Goal: Obtain resource: Download file/media

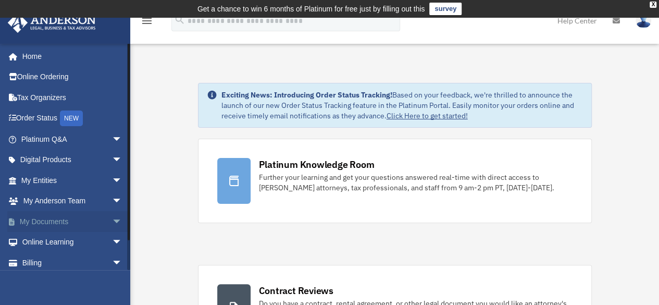
click at [75, 221] on link "My Documents arrow_drop_down" at bounding box center [72, 221] width 131 height 21
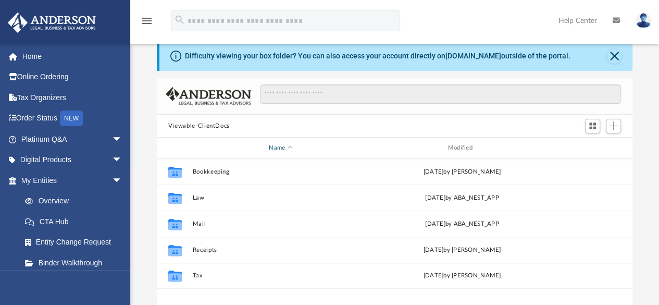
scroll to position [52, 0]
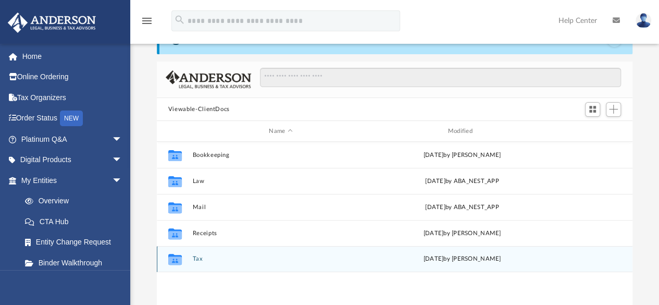
click at [277, 263] on div "Collaborated Folder Tax [DATE] by [PERSON_NAME]" at bounding box center [394, 259] width 475 height 26
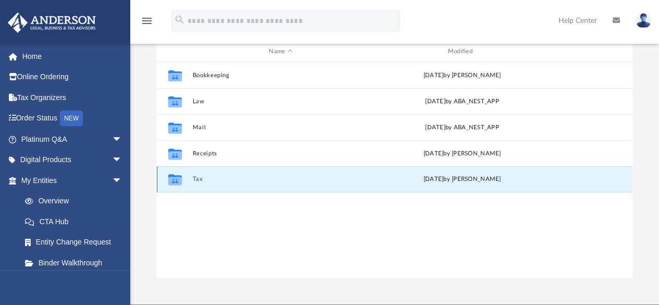
scroll to position [156, 0]
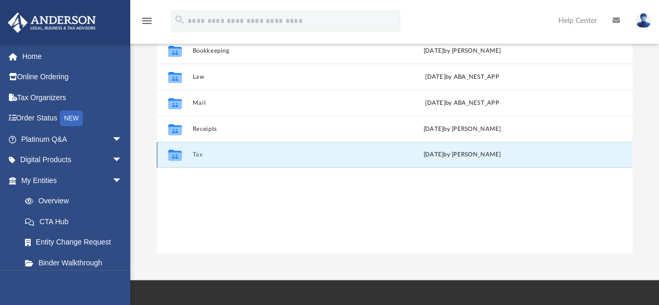
click at [176, 156] on icon "grid" at bounding box center [175, 156] width 14 height 8
click at [218, 156] on button "Tax" at bounding box center [280, 154] width 176 height 7
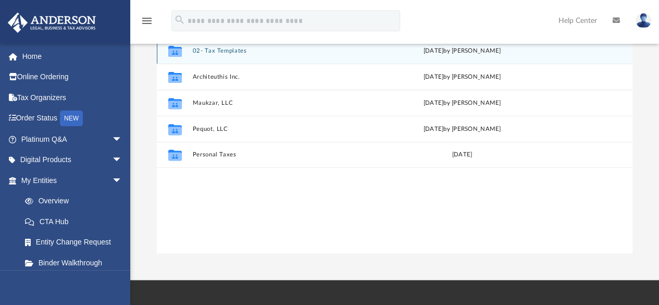
scroll to position [104, 0]
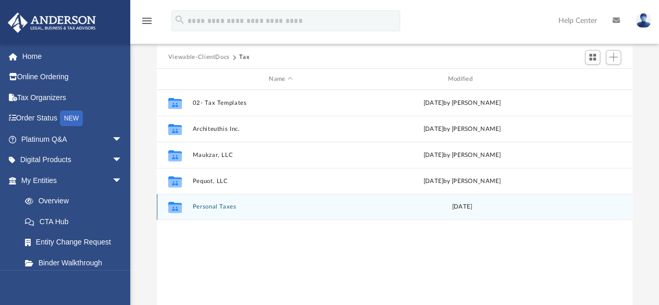
click at [309, 211] on div "Collaborated Folder Personal Taxes Mon Aug 25 2025" at bounding box center [394, 207] width 475 height 26
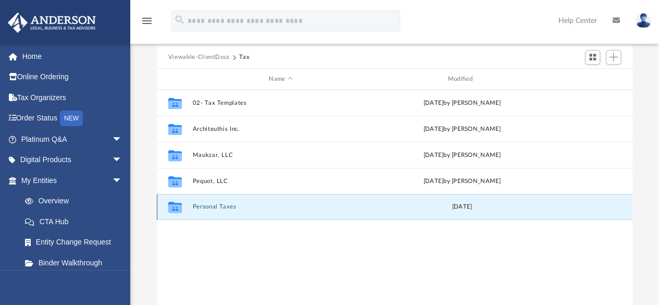
click at [170, 210] on icon "grid" at bounding box center [175, 208] width 14 height 8
click at [169, 232] on div "Collaborated Folder 02- Tax Templates Fri May 5 2023 by T Hambelton Collaborate…" at bounding box center [394, 198] width 475 height 216
click at [178, 208] on icon "grid" at bounding box center [175, 208] width 14 height 8
click at [200, 206] on button "Personal Taxes" at bounding box center [280, 207] width 176 height 7
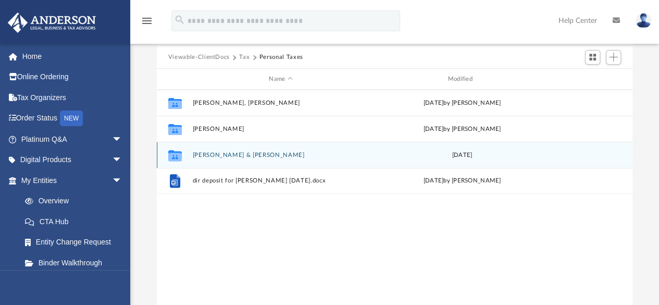
click at [227, 156] on button "Lau, Joshua & Sarah" at bounding box center [280, 154] width 176 height 7
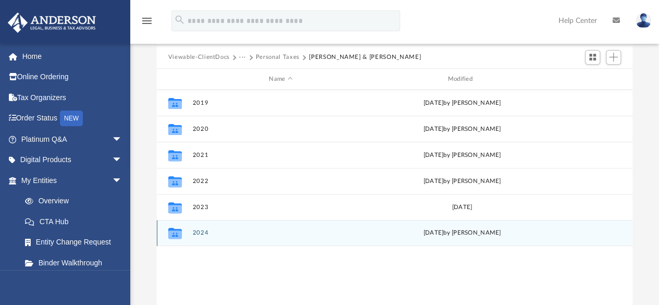
click at [204, 232] on button "2024" at bounding box center [280, 233] width 176 height 7
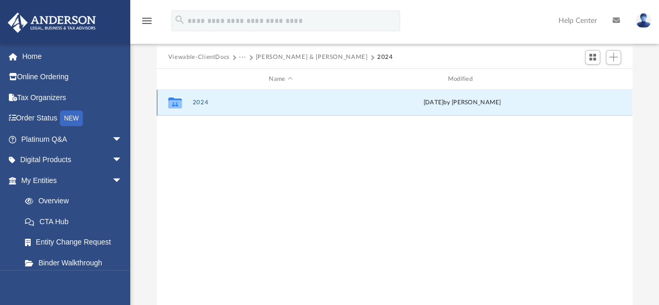
click at [200, 105] on button "2024" at bounding box center [280, 102] width 176 height 7
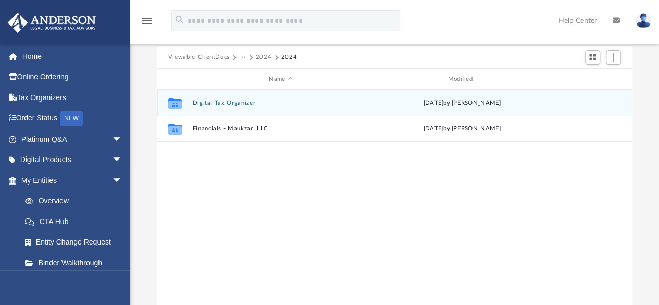
click at [244, 104] on button "Digital Tax Organizer" at bounding box center [280, 102] width 176 height 7
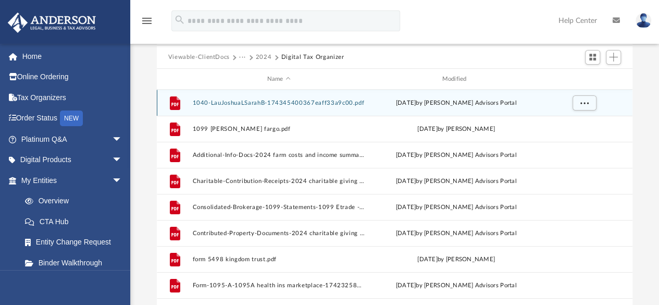
click at [285, 105] on button "1040-LauJoshuaLSarahB-174345400367eaff33a9c00.pdf" at bounding box center [278, 102] width 173 height 7
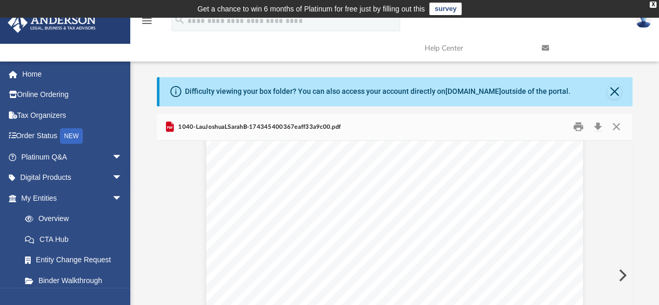
scroll to position [0, 0]
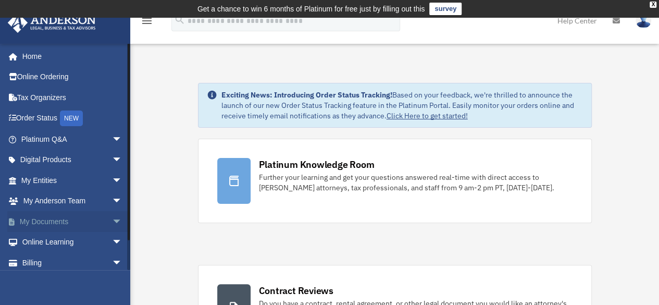
click at [58, 223] on link "My Documents arrow_drop_down" at bounding box center [72, 221] width 131 height 21
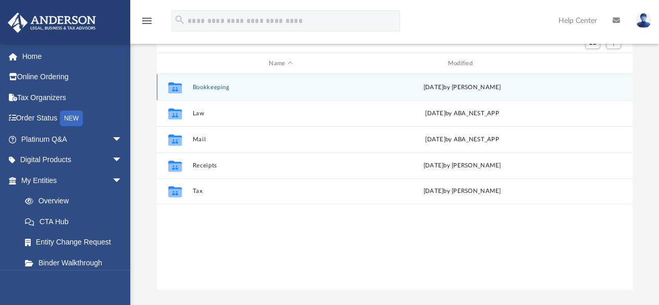
scroll to position [156, 0]
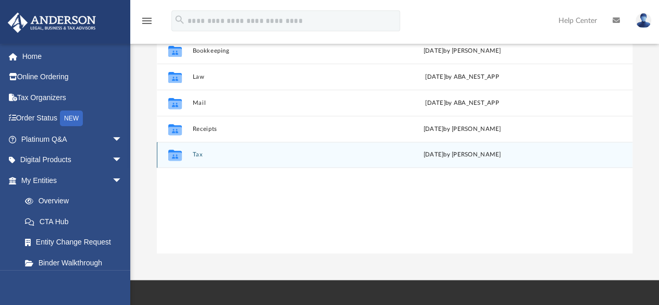
click at [199, 154] on button "Tax" at bounding box center [280, 154] width 176 height 7
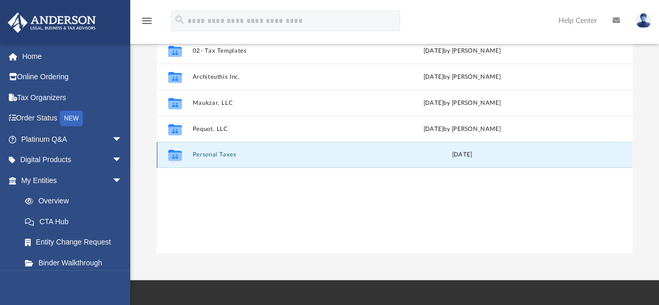
click at [216, 155] on button "Personal Taxes" at bounding box center [280, 154] width 176 height 7
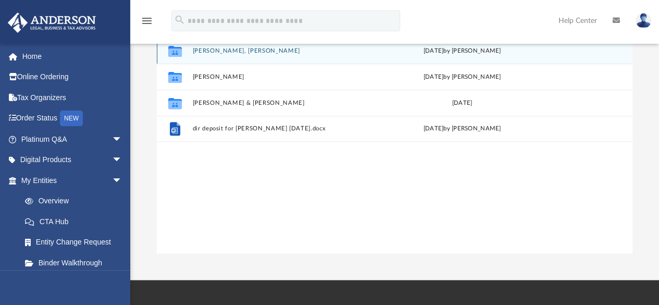
scroll to position [104, 0]
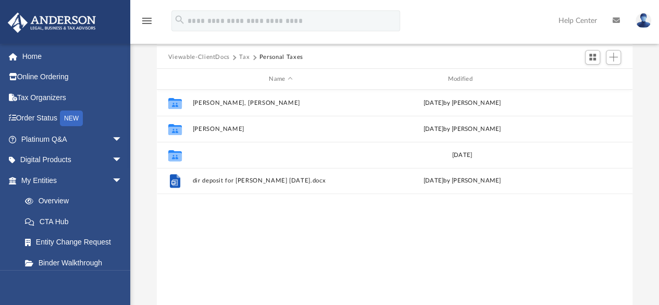
click at [216, 155] on button "Lau, Joshua & Sarah" at bounding box center [280, 154] width 176 height 7
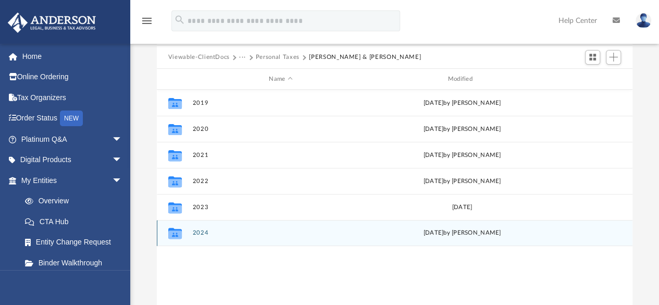
click at [201, 230] on button "2024" at bounding box center [280, 233] width 176 height 7
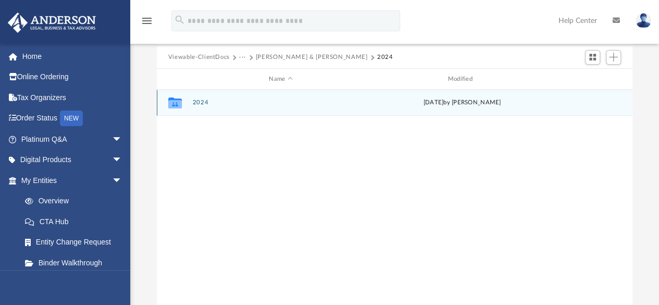
click at [200, 101] on button "2024" at bounding box center [280, 102] width 176 height 7
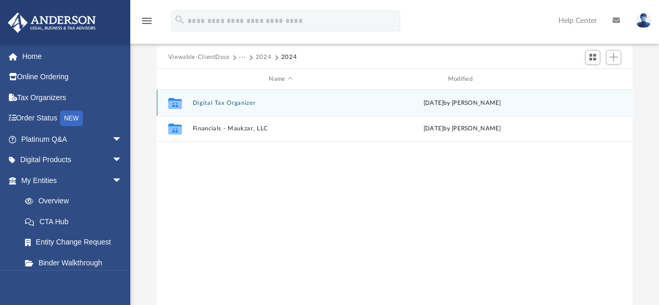
click at [238, 104] on button "Digital Tax Organizer" at bounding box center [280, 102] width 176 height 7
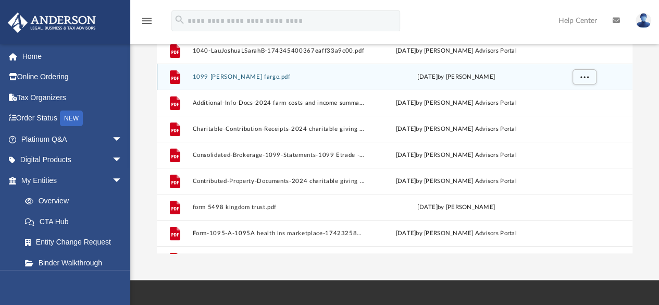
scroll to position [0, 0]
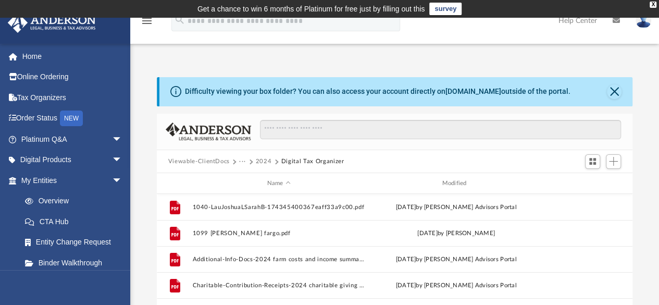
click at [264, 161] on button "2024" at bounding box center [264, 161] width 16 height 9
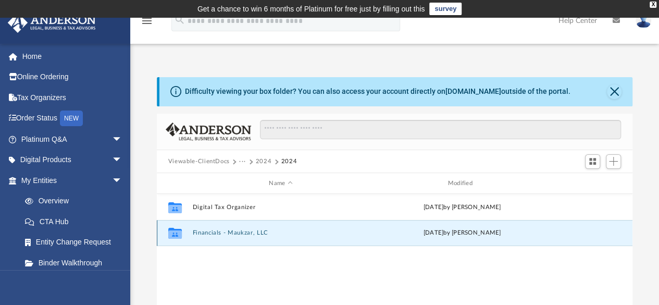
click at [223, 235] on button "Financials - Maukzar, LLC" at bounding box center [280, 233] width 176 height 7
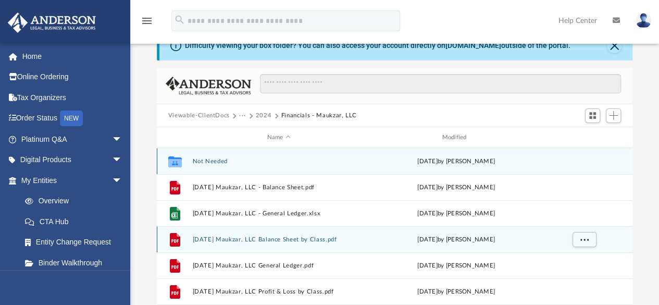
scroll to position [40, 0]
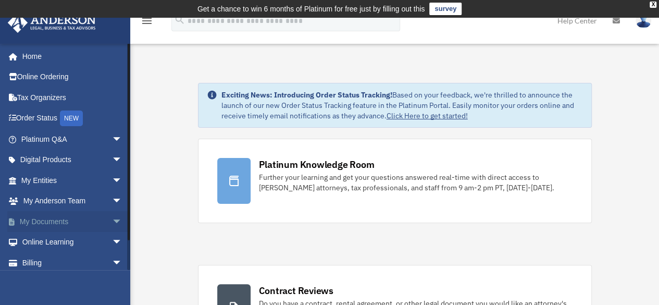
click at [46, 225] on link "My Documents arrow_drop_down" at bounding box center [72, 221] width 131 height 21
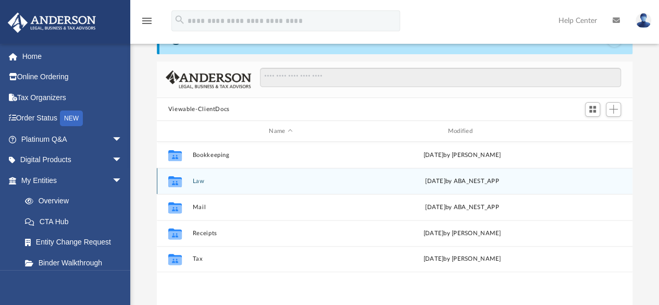
scroll to position [104, 0]
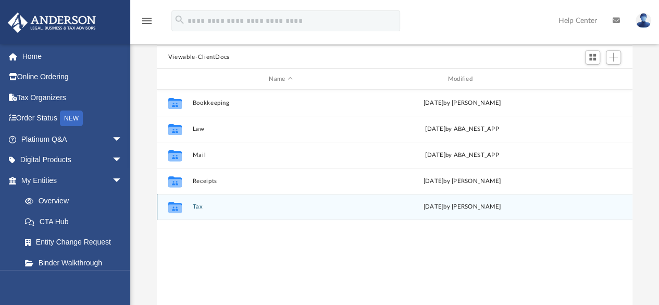
click at [198, 208] on button "Tax" at bounding box center [280, 207] width 176 height 7
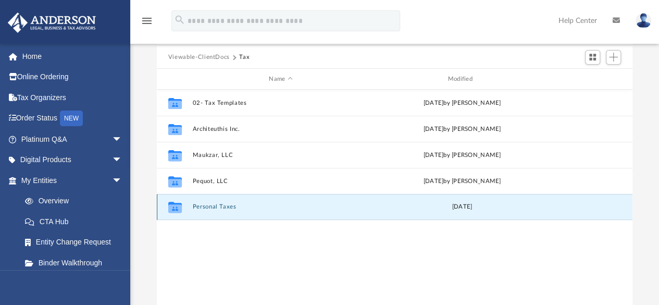
click at [231, 206] on button "Personal Taxes" at bounding box center [280, 207] width 176 height 7
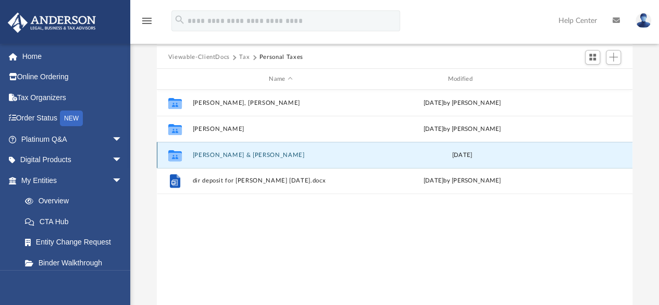
click at [236, 154] on button "Lau, Joshua & Sarah" at bounding box center [280, 154] width 176 height 7
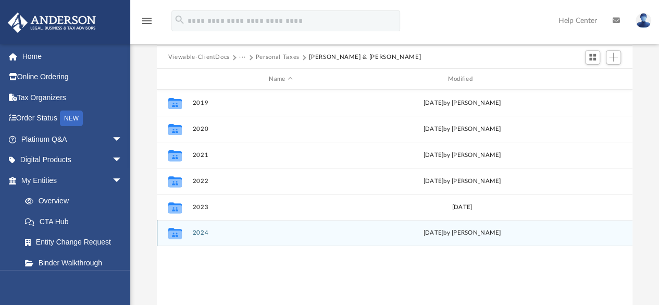
click at [199, 227] on div "Collaborated Folder 2024 Mon Aug 25 2025 by Shaqedra Riley" at bounding box center [394, 233] width 475 height 26
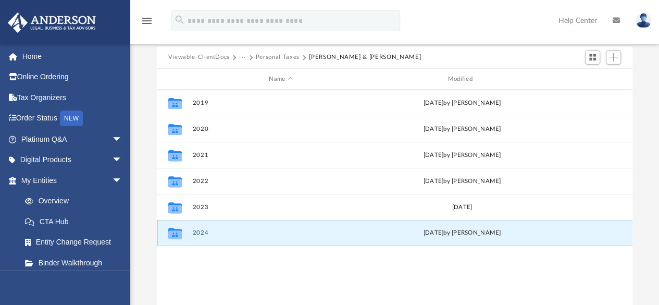
click at [199, 232] on button "2024" at bounding box center [280, 233] width 176 height 7
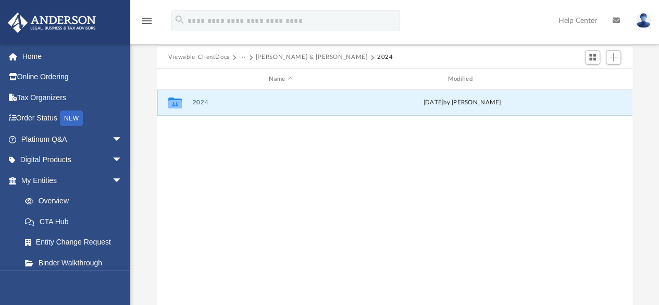
click at [200, 101] on button "2024" at bounding box center [280, 102] width 176 height 7
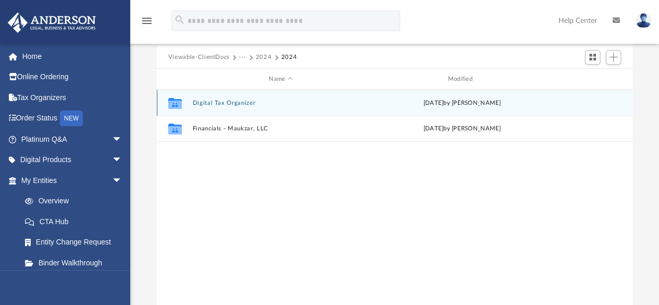
click at [229, 99] on button "Digital Tax Organizer" at bounding box center [280, 102] width 176 height 7
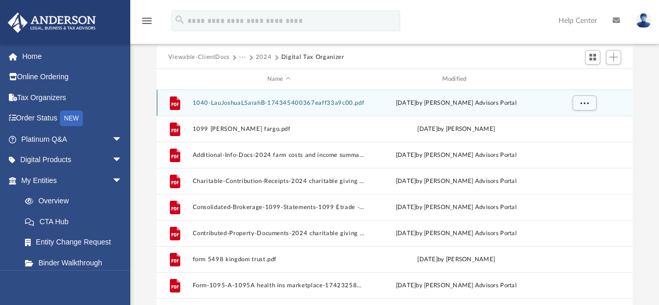
click at [289, 102] on button "1040-LauJoshuaLSarahB-174345400367eaff33a9c00.pdf" at bounding box center [278, 102] width 173 height 7
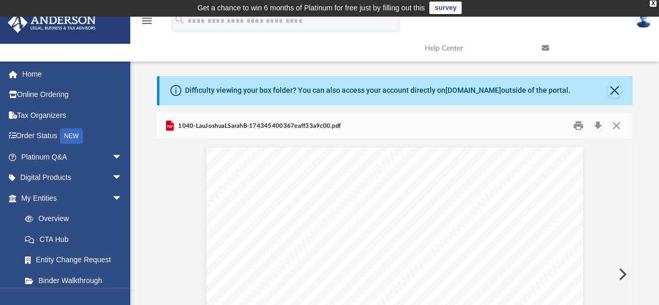
scroll to position [0, 0]
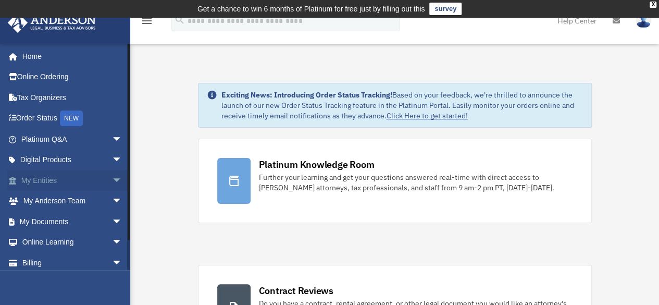
click at [59, 176] on link "My Entities arrow_drop_down" at bounding box center [72, 180] width 131 height 21
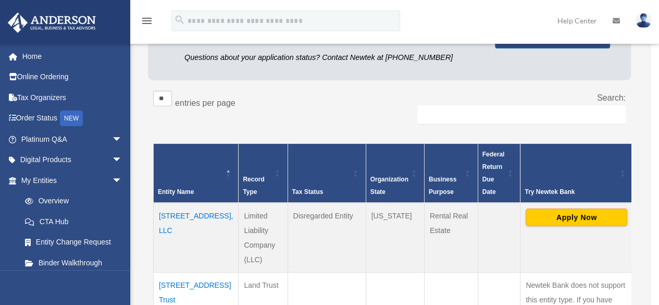
scroll to position [159, 0]
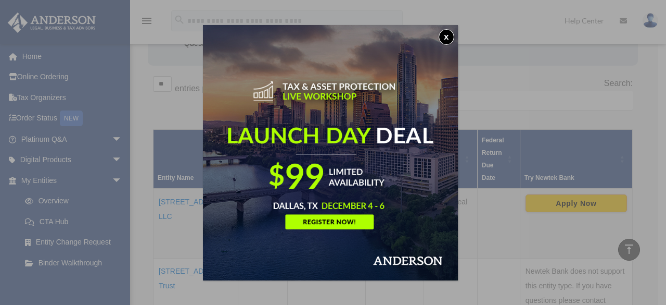
click at [452, 38] on button "x" at bounding box center [447, 37] width 16 height 16
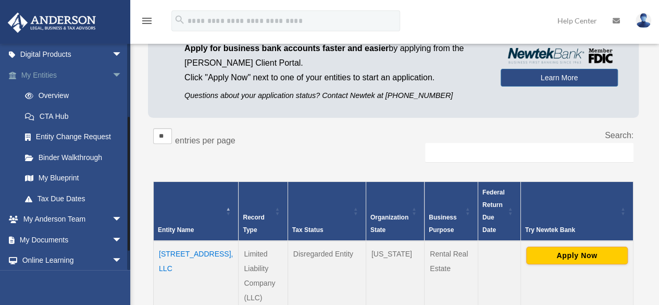
scroll to position [149, 0]
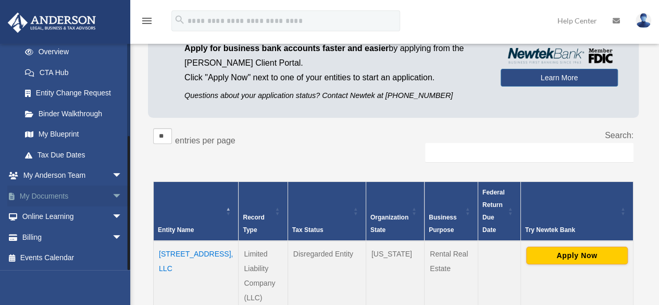
click at [77, 200] on link "My Documents arrow_drop_down" at bounding box center [72, 195] width 131 height 21
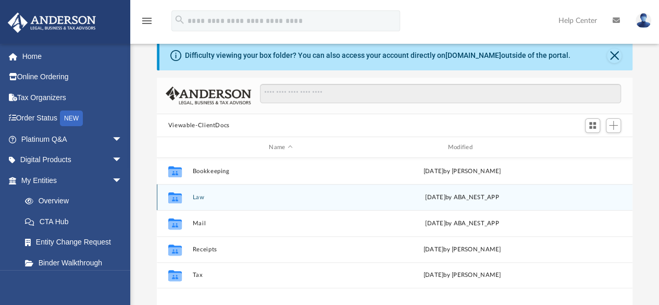
scroll to position [52, 0]
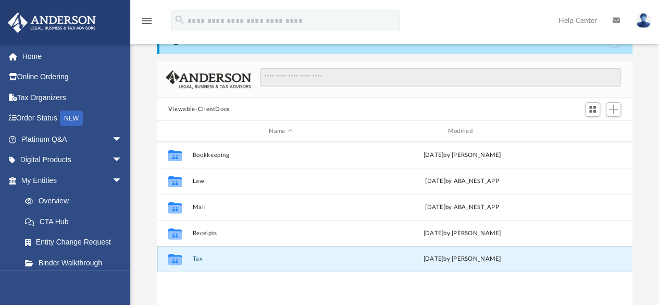
click at [195, 260] on button "Tax" at bounding box center [280, 259] width 176 height 7
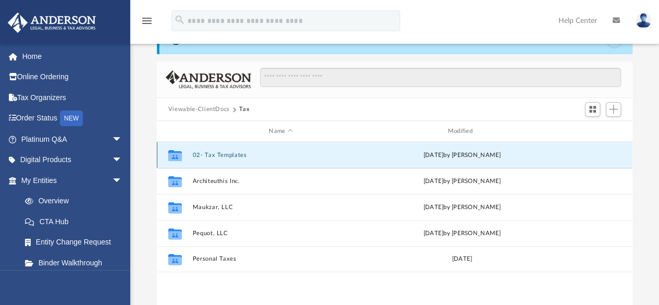
click at [233, 156] on button "02- Tax Templates" at bounding box center [280, 154] width 176 height 7
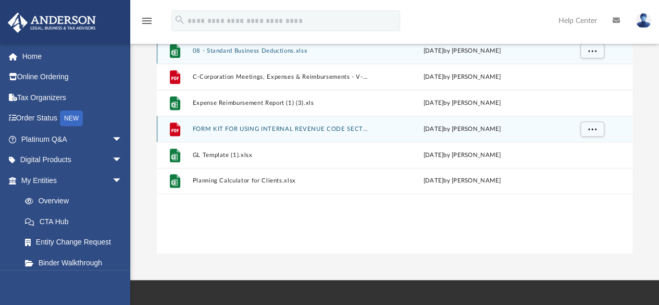
scroll to position [0, 0]
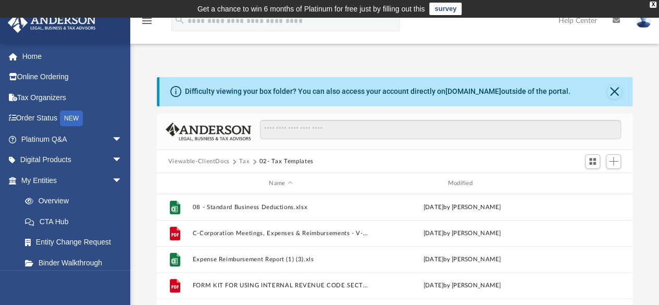
click at [244, 163] on button "Tax" at bounding box center [244, 161] width 10 height 9
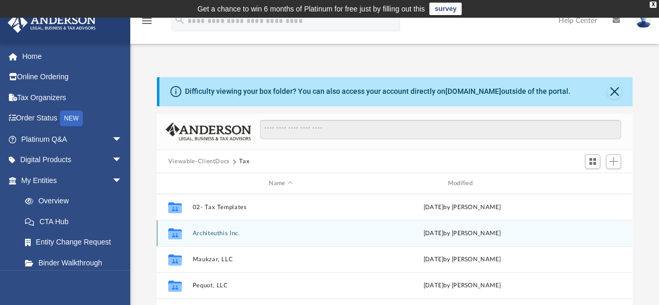
scroll to position [52, 0]
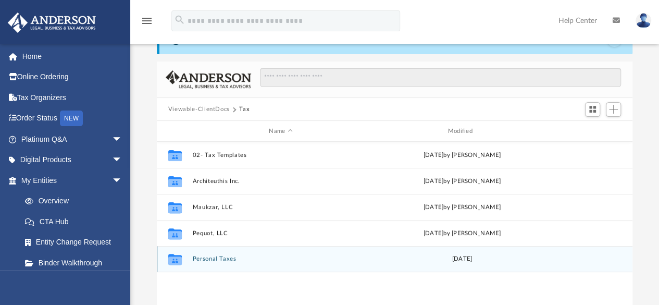
click at [206, 262] on div "Collaborated Folder Personal Taxes Mon Aug 25 2025" at bounding box center [394, 259] width 475 height 26
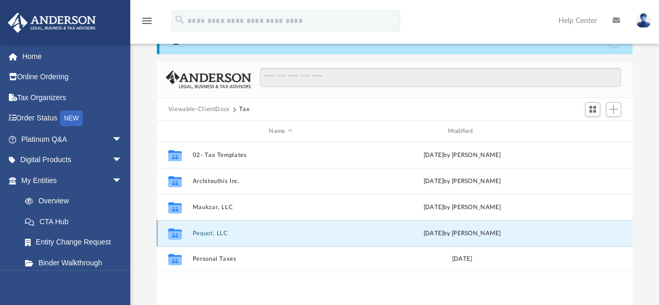
click at [212, 233] on button "Pequot, LLC" at bounding box center [280, 233] width 176 height 7
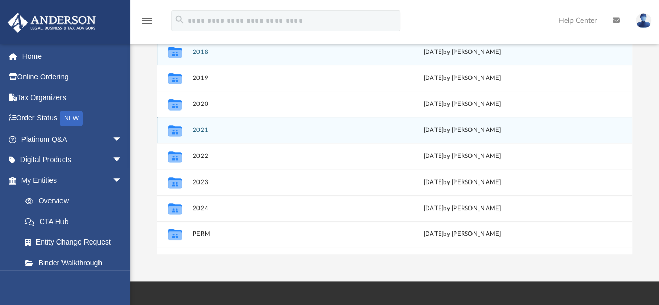
scroll to position [156, 0]
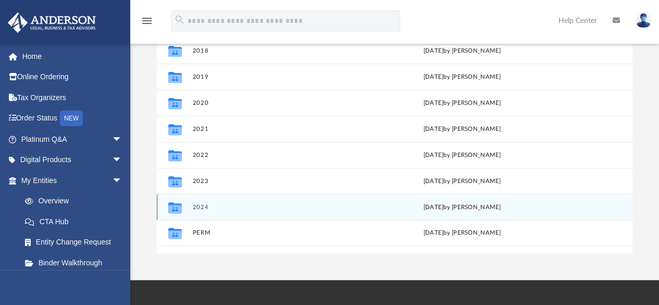
click at [206, 208] on button "2024" at bounding box center [280, 207] width 176 height 7
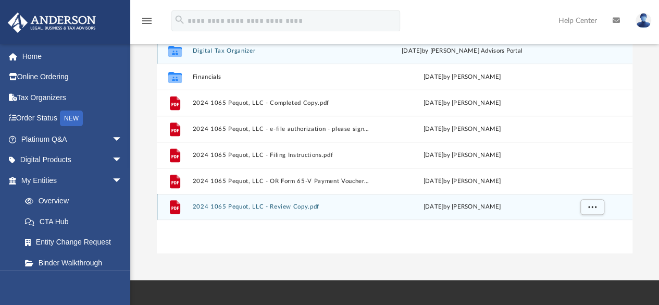
scroll to position [104, 0]
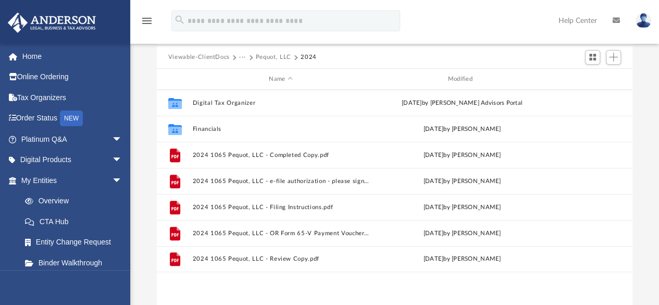
click at [250, 57] on span at bounding box center [249, 57] width 5 height 5
click at [294, 58] on span at bounding box center [295, 57] width 5 height 5
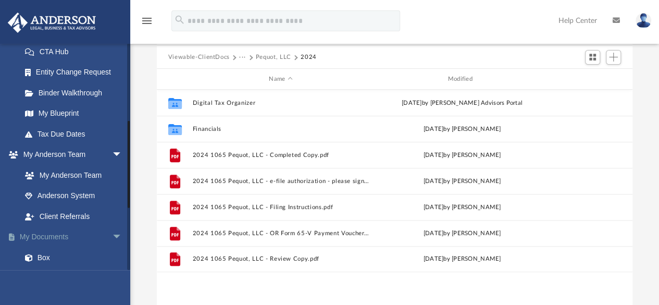
scroll to position [146, 0]
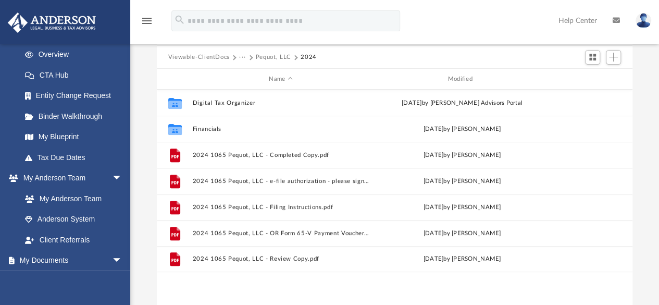
click at [245, 58] on span "···" at bounding box center [247, 57] width 16 height 9
click at [251, 61] on div "Viewable-ClientDocs ··· Pequot, LLC 2024" at bounding box center [395, 57] width 476 height 23
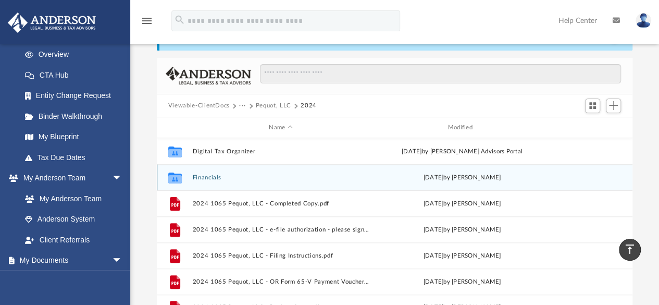
scroll to position [52, 0]
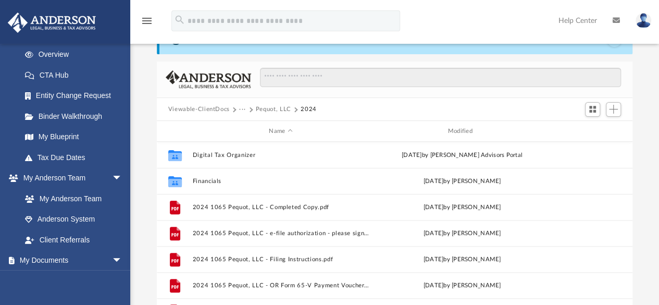
click at [263, 108] on button "Pequot, LLC" at bounding box center [273, 109] width 35 height 9
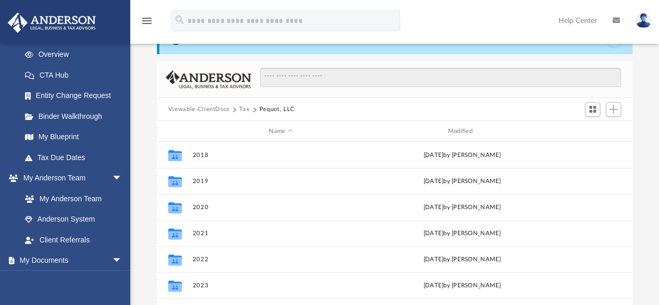
click at [243, 108] on button "Tax" at bounding box center [244, 109] width 10 height 9
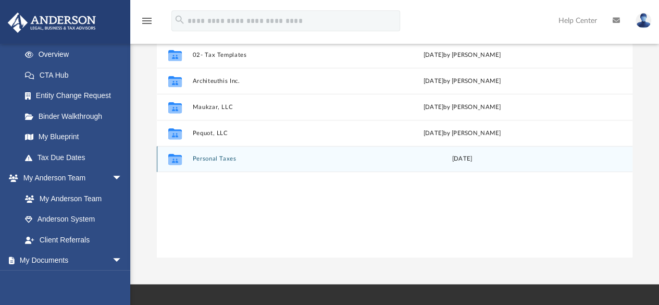
scroll to position [156, 0]
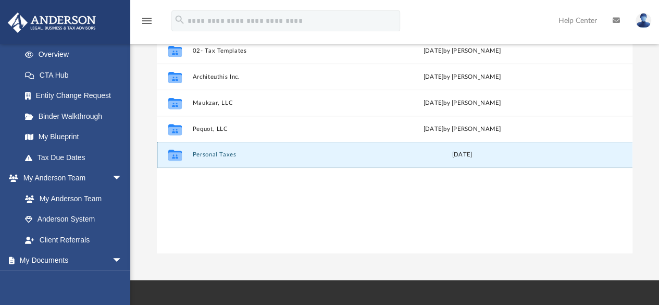
click at [222, 155] on button "Personal Taxes" at bounding box center [280, 154] width 176 height 7
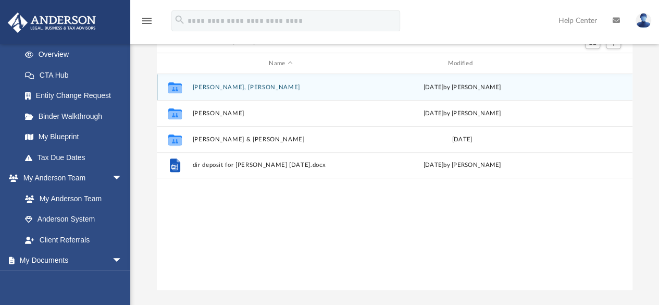
scroll to position [104, 0]
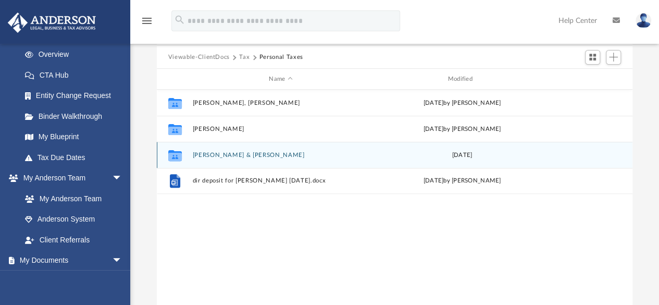
click at [234, 154] on button "Lau, Joshua & Sarah" at bounding box center [280, 154] width 176 height 7
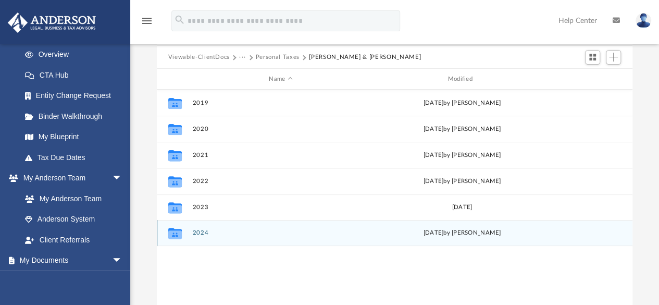
click at [197, 233] on button "2024" at bounding box center [280, 233] width 176 height 7
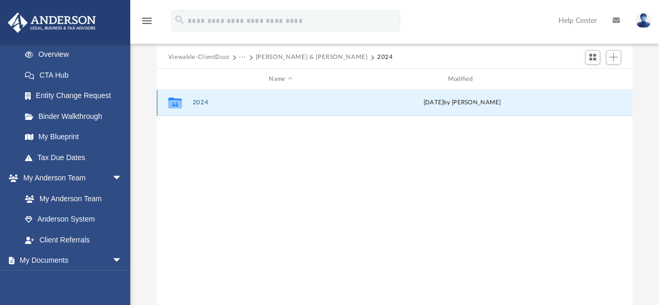
click at [203, 104] on button "2024" at bounding box center [280, 102] width 176 height 7
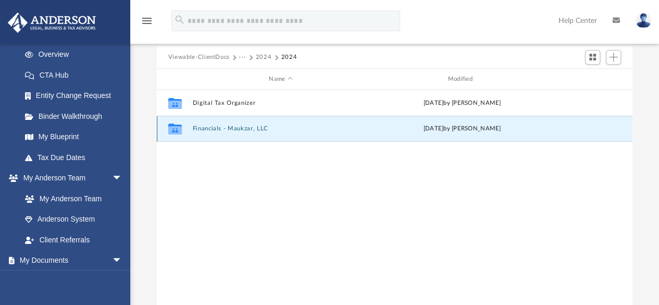
click at [248, 128] on button "Financials - Maukzar, LLC" at bounding box center [280, 128] width 176 height 7
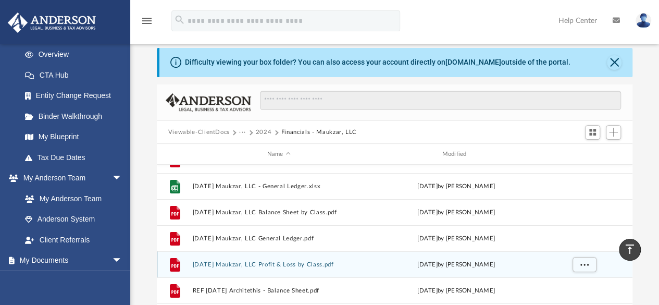
scroll to position [0, 0]
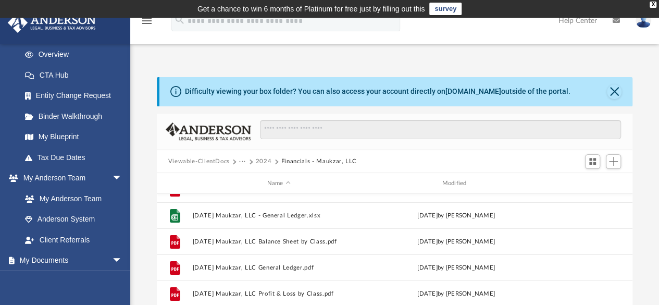
click at [267, 161] on button "2024" at bounding box center [264, 161] width 16 height 9
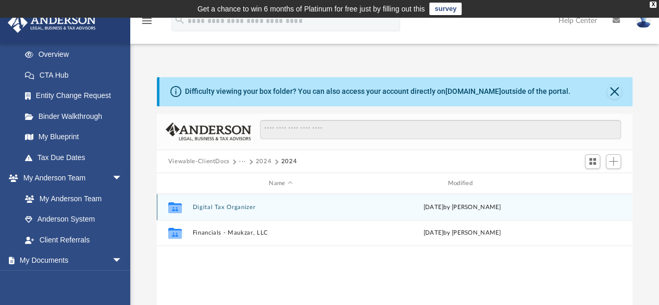
click at [238, 204] on button "Digital Tax Organizer" at bounding box center [280, 207] width 176 height 7
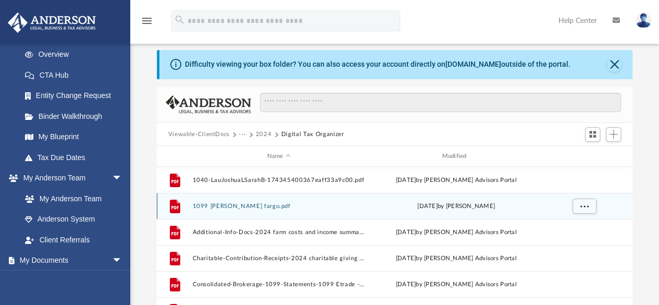
scroll to position [4, 0]
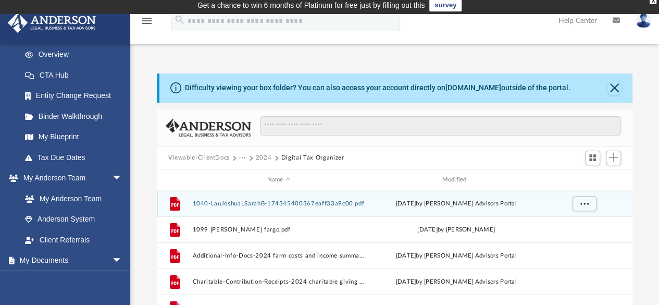
click at [302, 204] on button "1040-LauJoshuaLSarahB-174345400367eaff33a9c00.pdf" at bounding box center [278, 203] width 173 height 7
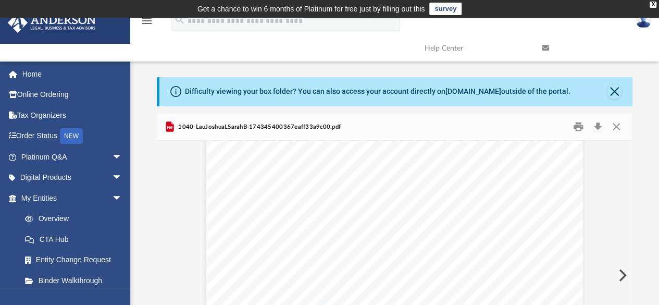
scroll to position [7191, 0]
click at [44, 78] on link "Home" at bounding box center [72, 74] width 131 height 21
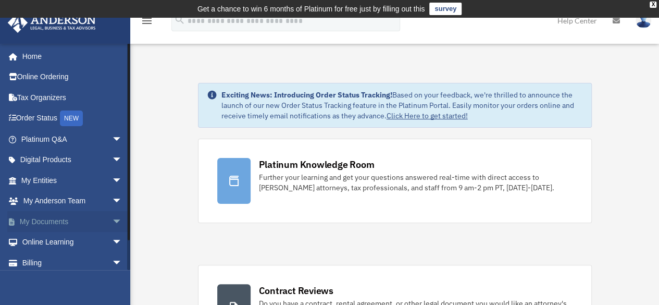
click at [43, 220] on link "My Documents arrow_drop_down" at bounding box center [72, 221] width 131 height 21
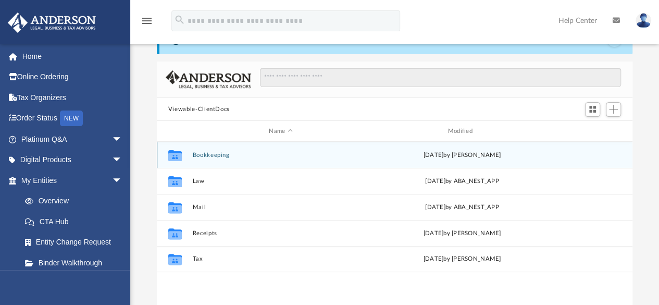
scroll to position [104, 0]
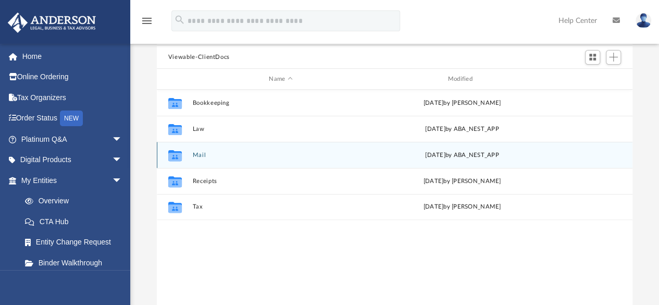
click at [203, 156] on button "Mail" at bounding box center [280, 154] width 176 height 7
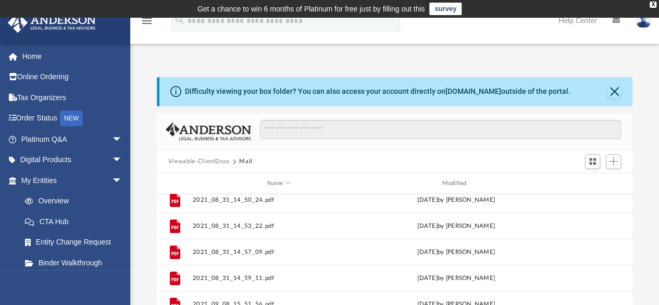
scroll to position [0, 0]
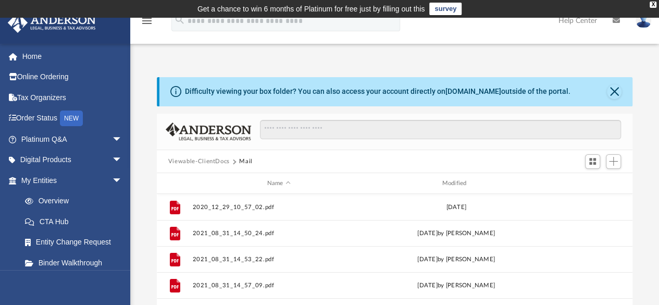
click at [212, 158] on button "Viewable-ClientDocs" at bounding box center [198, 161] width 61 height 9
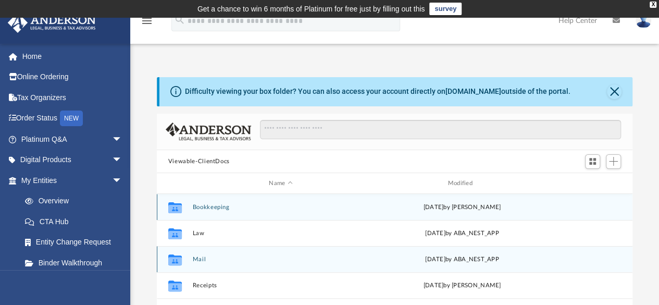
scroll to position [52, 0]
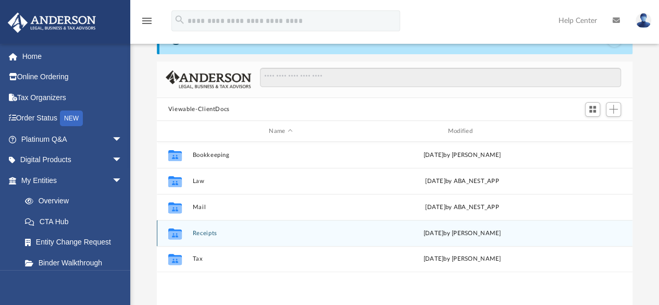
click at [201, 233] on button "Receipts" at bounding box center [280, 233] width 176 height 7
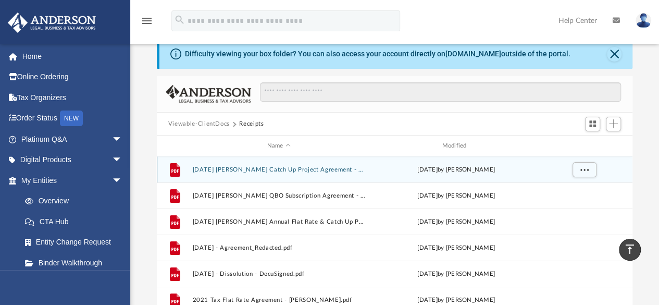
scroll to position [0, 0]
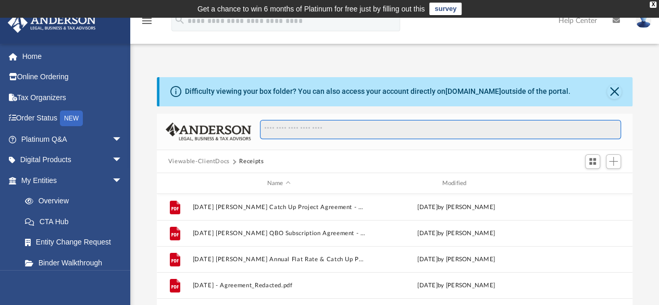
click at [315, 133] on input "Search files and folders" at bounding box center [440, 130] width 361 height 20
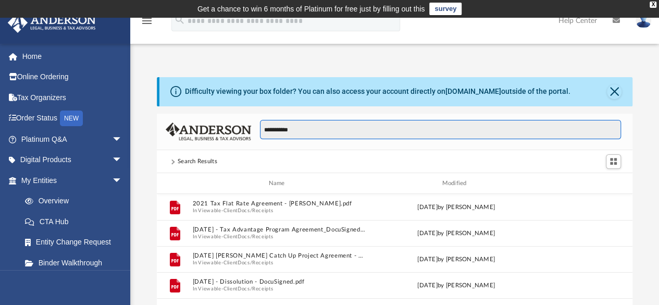
click at [263, 130] on input "**********" at bounding box center [440, 130] width 361 height 20
click at [322, 134] on input "**********" at bounding box center [440, 130] width 361 height 20
drag, startPoint x: 331, startPoint y: 130, endPoint x: 254, endPoint y: 129, distance: 77.1
click at [254, 129] on div "**********" at bounding box center [436, 135] width 370 height 30
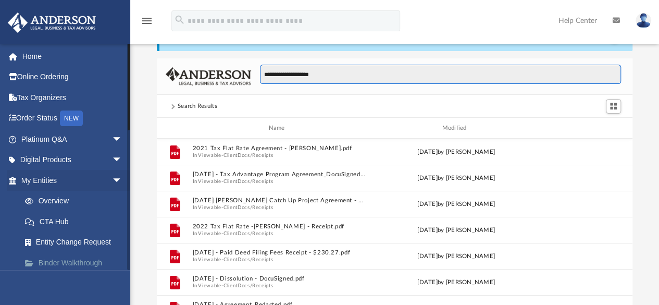
scroll to position [104, 0]
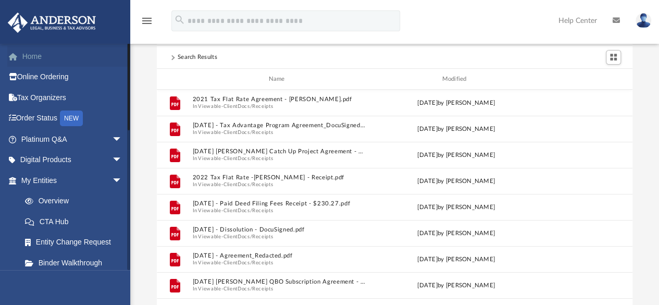
type input "**********"
click at [30, 55] on link "Home" at bounding box center [72, 56] width 131 height 21
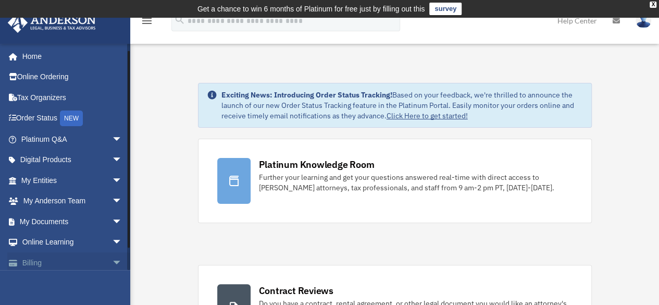
scroll to position [26, 0]
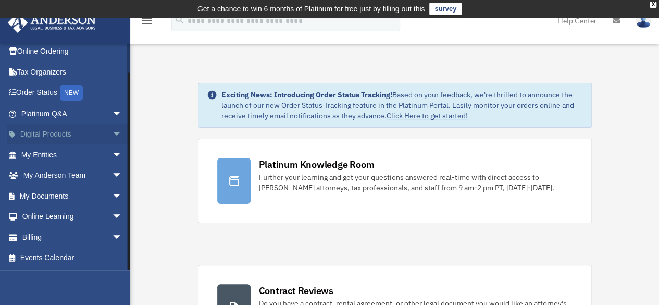
click at [58, 129] on link "Digital Products arrow_drop_down" at bounding box center [72, 134] width 131 height 21
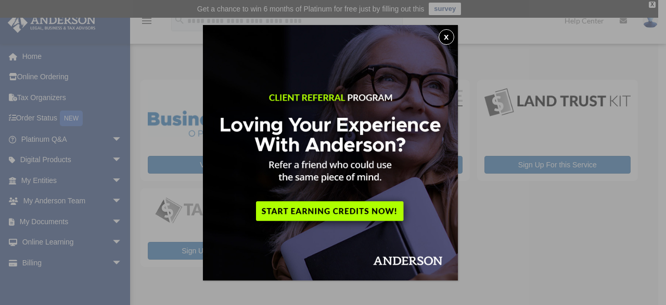
click at [446, 38] on button "x" at bounding box center [447, 37] width 16 height 16
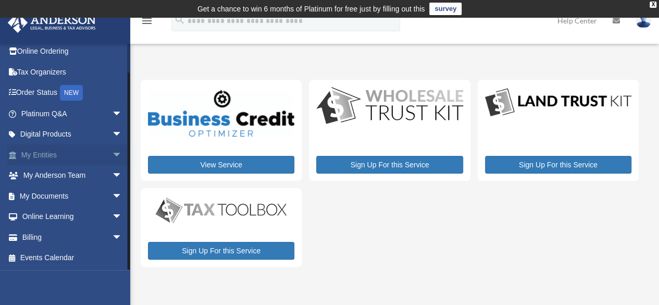
scroll to position [52, 0]
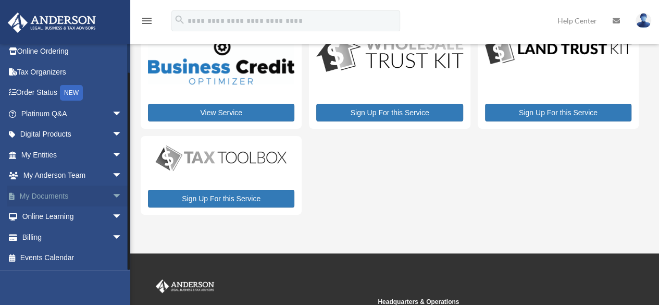
click at [65, 197] on link "My Documents arrow_drop_down" at bounding box center [72, 195] width 131 height 21
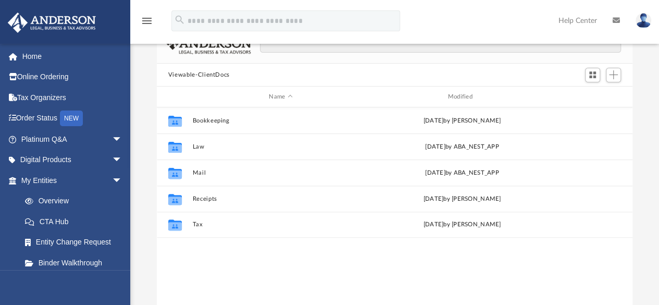
scroll to position [104, 0]
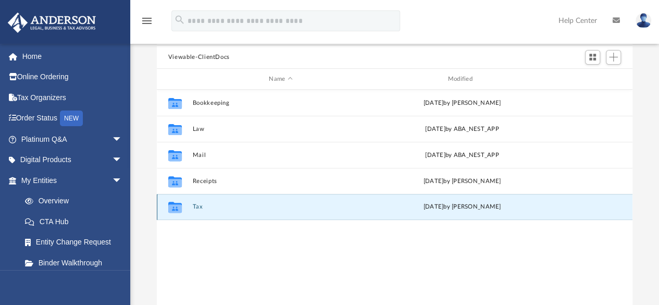
click at [197, 205] on button "Tax" at bounding box center [280, 207] width 176 height 7
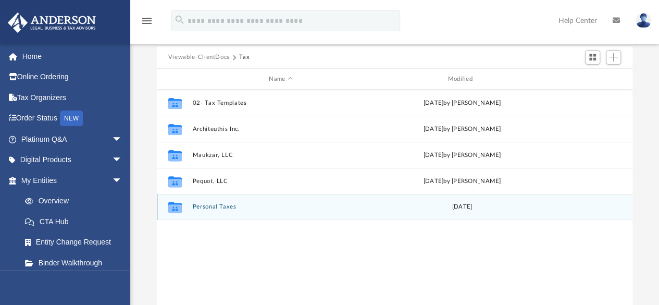
click at [210, 210] on div "Collaborated Folder Personal Taxes Mon Aug 25 2025" at bounding box center [394, 207] width 475 height 26
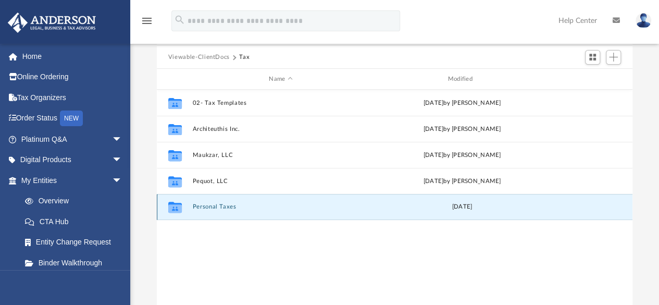
click at [230, 206] on button "Personal Taxes" at bounding box center [280, 207] width 176 height 7
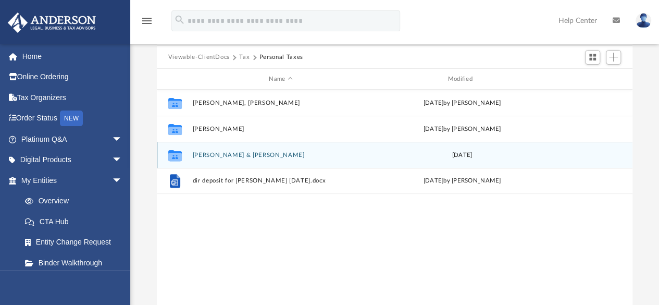
click at [215, 153] on button "[PERSON_NAME] & [PERSON_NAME]" at bounding box center [280, 154] width 176 height 7
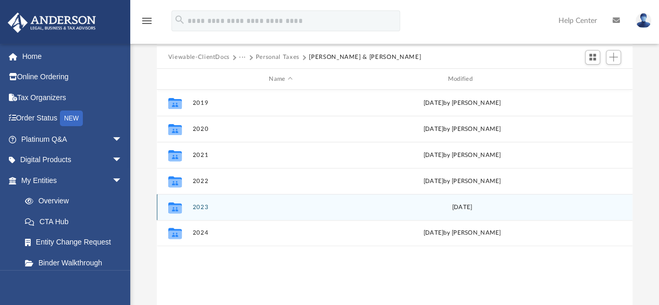
click at [206, 204] on button "2023" at bounding box center [280, 207] width 176 height 7
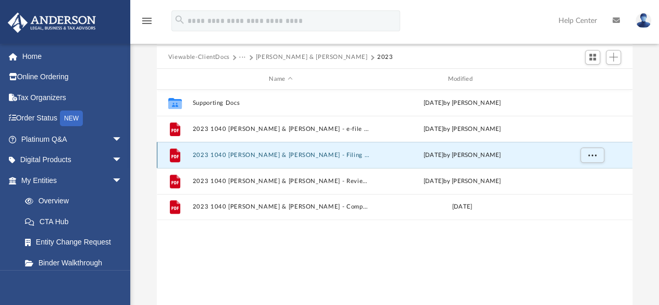
click at [250, 156] on button "2023 1040 Lau, Joshua L. & Sarah B - Filing Instructions.pdf" at bounding box center [280, 154] width 176 height 7
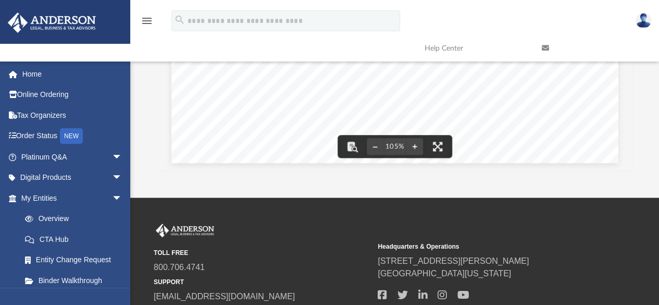
scroll to position [109, 0]
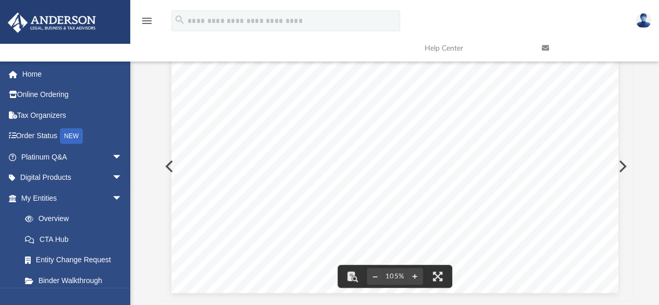
click at [620, 163] on button "Preview" at bounding box center [621, 165] width 23 height 29
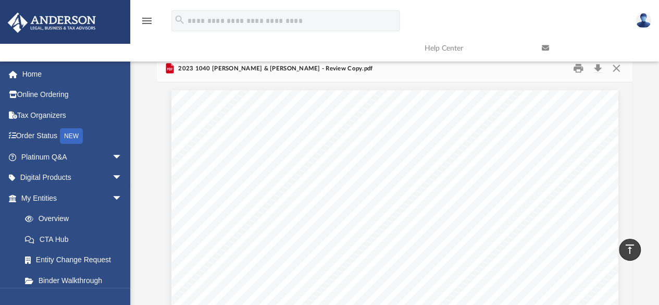
scroll to position [57, 0]
click at [617, 217] on button "Preview" at bounding box center [621, 218] width 23 height 29
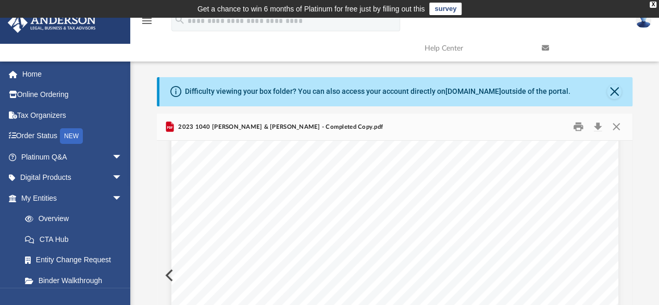
scroll to position [6923, 0]
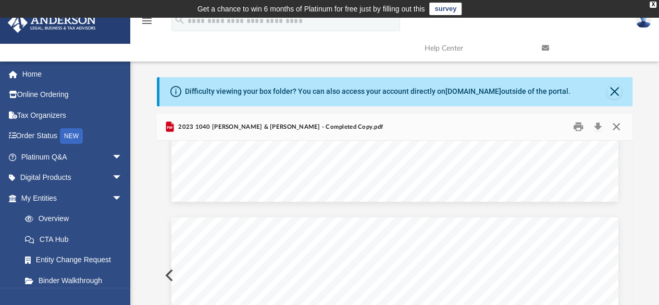
click at [614, 125] on button "Close" at bounding box center [615, 127] width 19 height 16
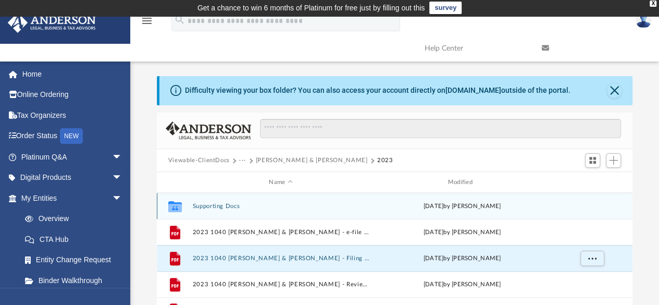
scroll to position [0, 0]
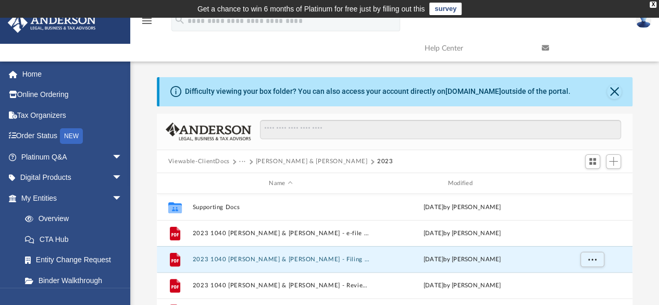
click at [278, 161] on button "Lau, Joshua & Sarah" at bounding box center [312, 161] width 112 height 9
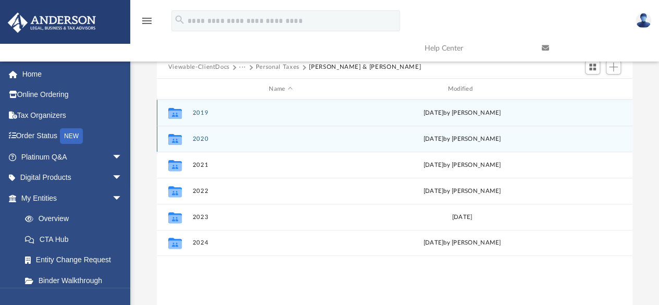
scroll to position [104, 0]
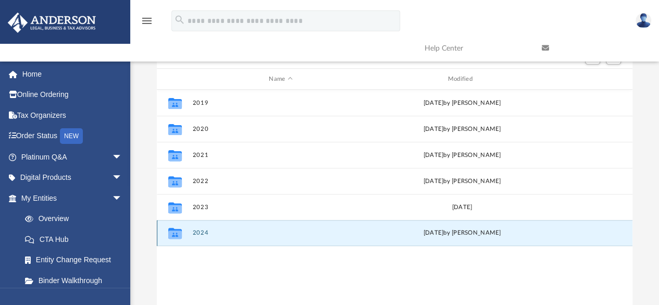
click at [200, 233] on button "2024" at bounding box center [280, 233] width 176 height 7
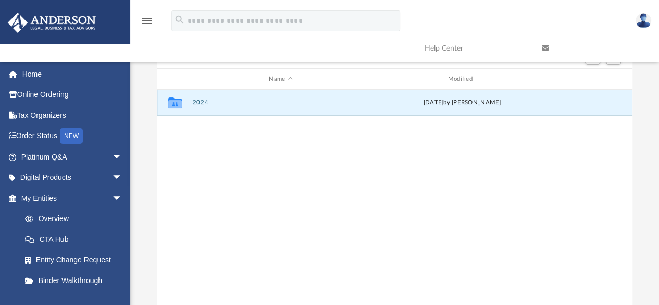
click at [203, 103] on button "2024" at bounding box center [280, 102] width 176 height 7
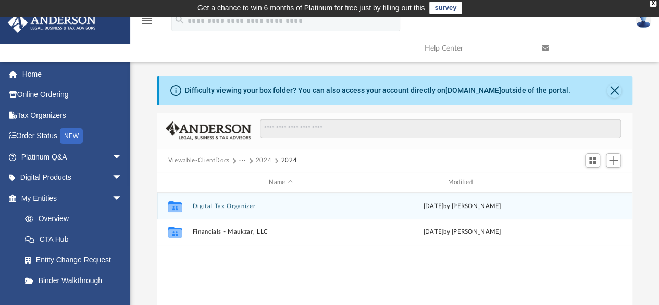
scroll to position [0, 0]
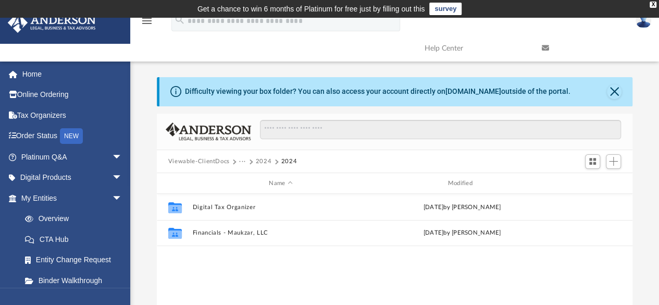
click at [260, 159] on button "2024" at bounding box center [264, 161] width 16 height 9
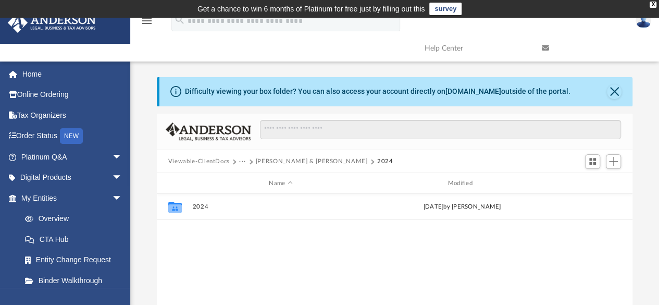
click at [256, 158] on button "Lau, Joshua & Sarah" at bounding box center [312, 161] width 112 height 9
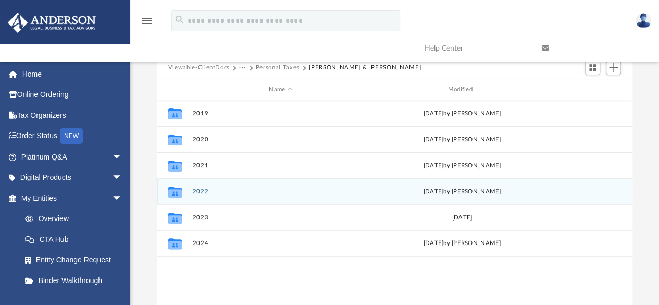
scroll to position [104, 0]
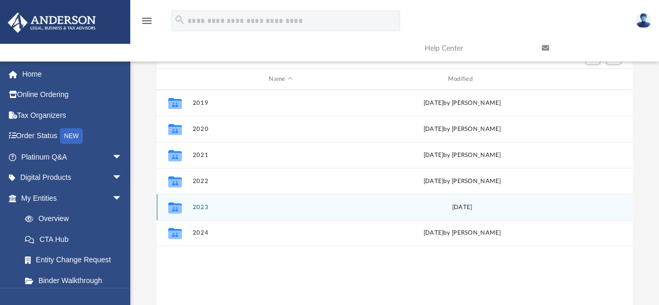
click at [204, 207] on button "2023" at bounding box center [280, 207] width 176 height 7
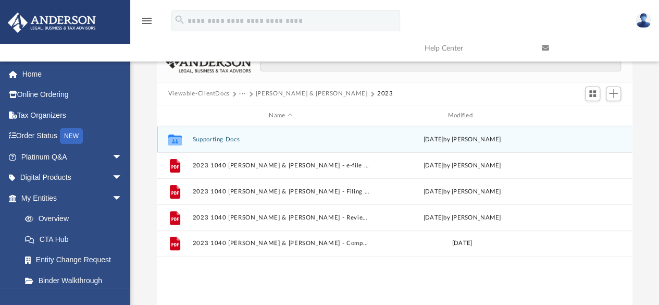
scroll to position [52, 0]
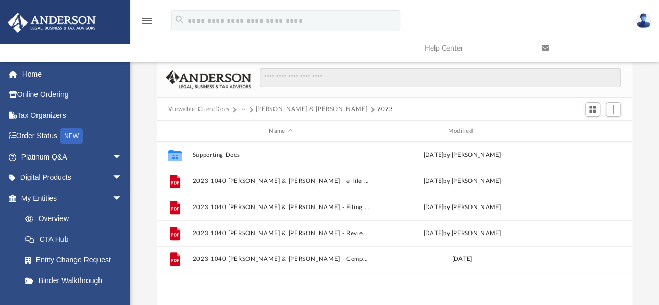
click at [307, 107] on button "Lau, Joshua & Sarah" at bounding box center [312, 109] width 112 height 9
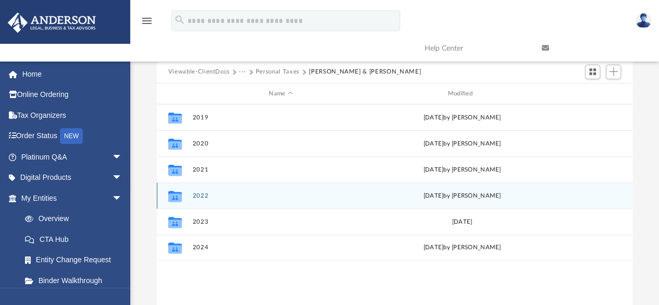
scroll to position [156, 0]
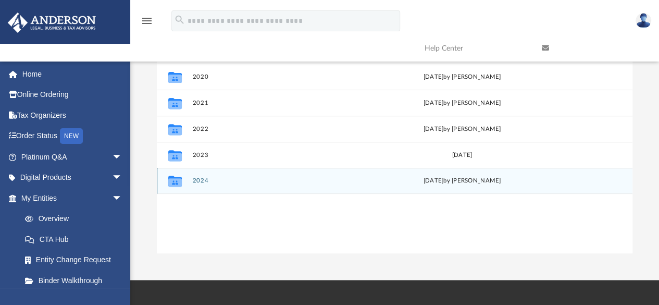
click at [204, 179] on button "2024" at bounding box center [280, 181] width 176 height 7
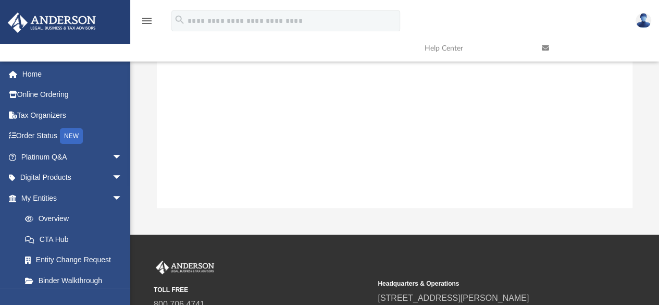
scroll to position [104, 0]
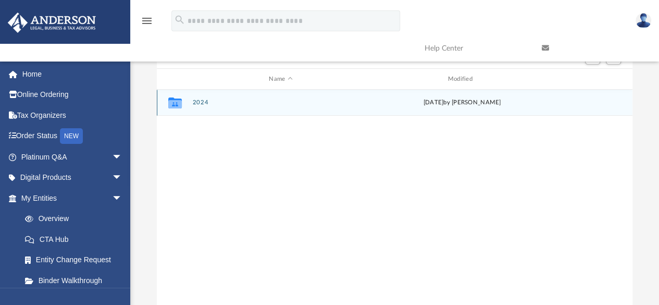
click at [202, 103] on button "2024" at bounding box center [280, 102] width 176 height 7
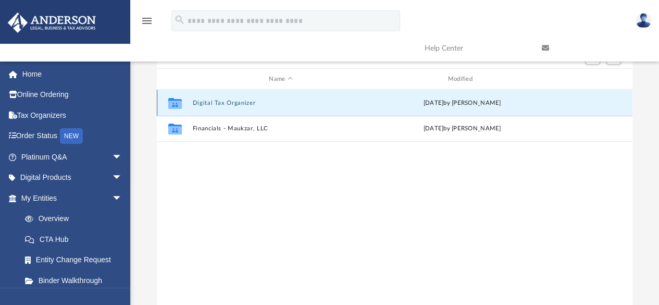
click at [221, 102] on button "Digital Tax Organizer" at bounding box center [280, 102] width 176 height 7
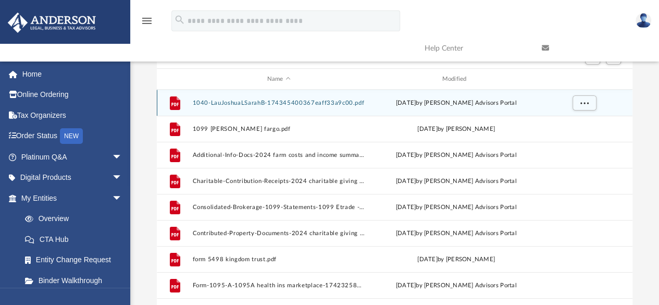
click at [252, 104] on button "1040-LauJoshuaLSarahB-174345400367eaff33a9c00.pdf" at bounding box center [278, 102] width 173 height 7
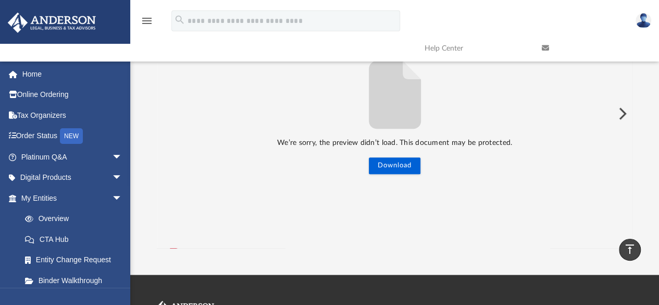
scroll to position [105, 0]
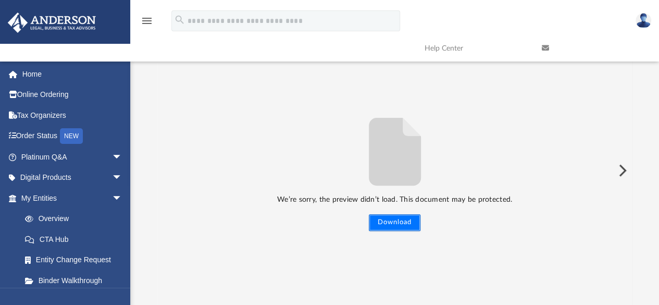
click at [400, 225] on button "Download" at bounding box center [395, 222] width 52 height 17
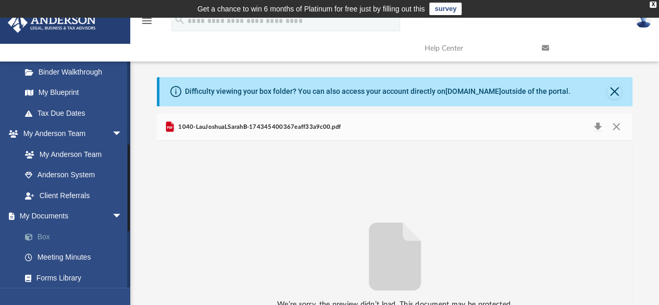
scroll to position [260, 0]
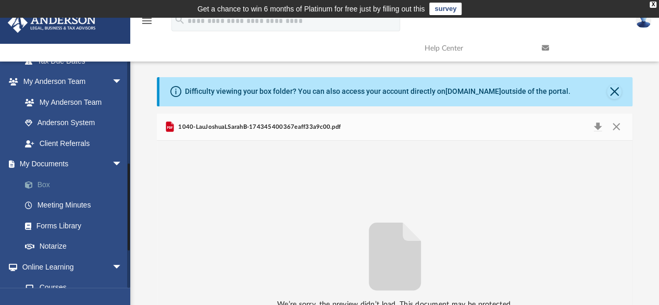
click at [43, 184] on link "Box" at bounding box center [76, 184] width 123 height 21
click at [112, 164] on span "arrow_drop_down" at bounding box center [122, 164] width 21 height 21
click at [112, 164] on span "arrow_drop_up" at bounding box center [122, 164] width 21 height 21
click at [40, 183] on link "Box" at bounding box center [76, 184] width 123 height 21
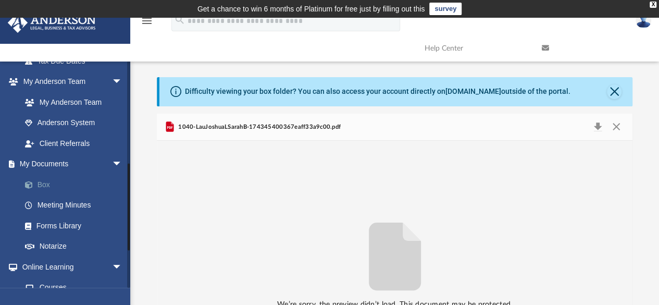
click at [40, 183] on link "Box" at bounding box center [76, 184] width 123 height 21
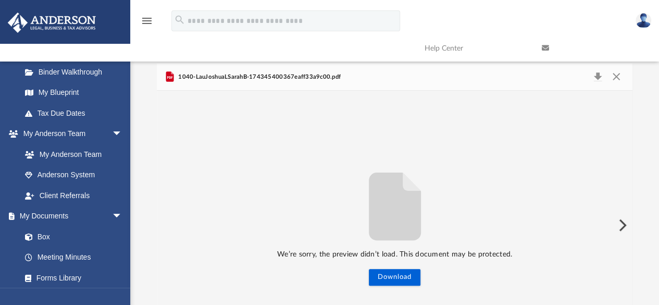
scroll to position [0, 0]
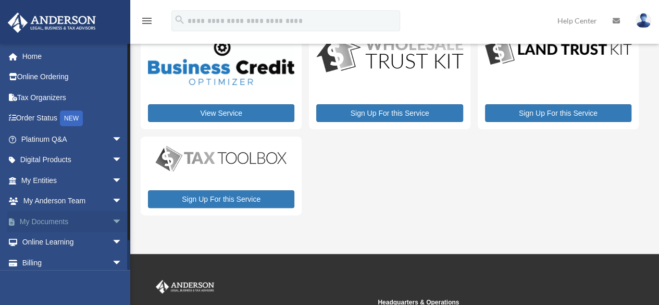
scroll to position [52, 0]
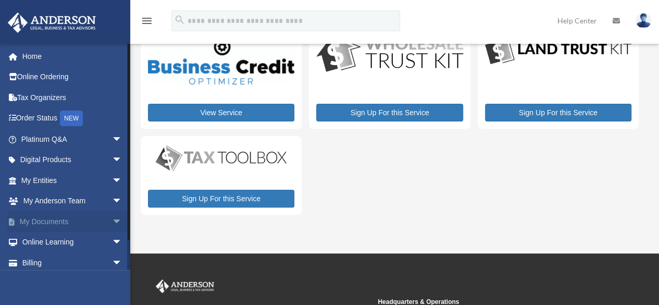
click at [62, 222] on link "My Documents arrow_drop_down" at bounding box center [72, 221] width 131 height 21
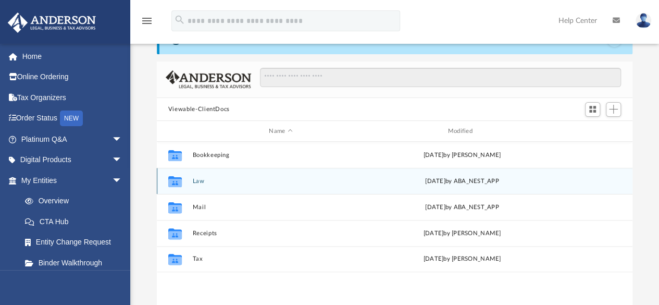
scroll to position [104, 0]
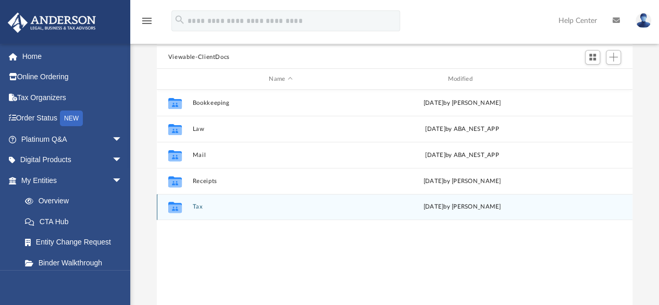
click at [199, 206] on button "Tax" at bounding box center [280, 207] width 176 height 7
click at [230, 207] on button "Personal Taxes" at bounding box center [280, 207] width 176 height 7
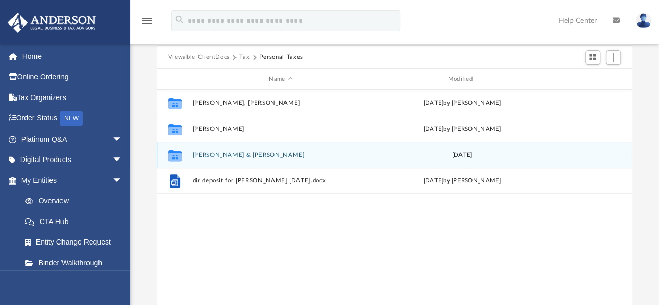
click at [212, 153] on button "[PERSON_NAME] & [PERSON_NAME]" at bounding box center [280, 154] width 176 height 7
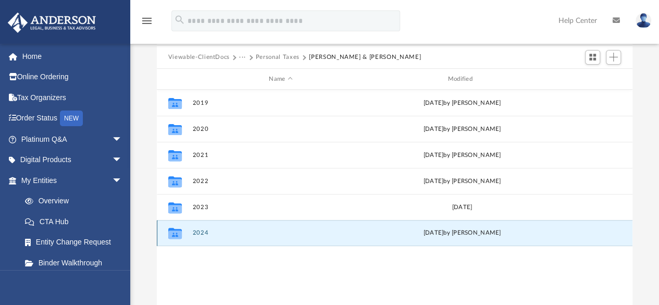
click at [204, 233] on button "2024" at bounding box center [280, 233] width 176 height 7
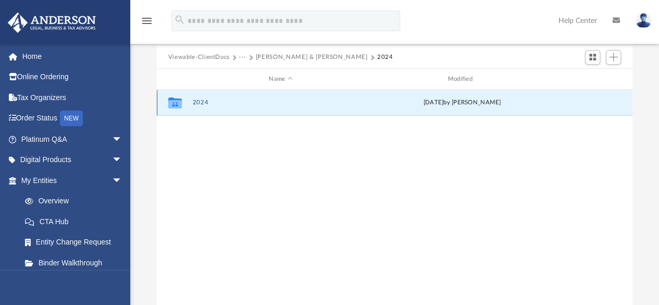
click at [204, 105] on button "2024" at bounding box center [280, 102] width 176 height 7
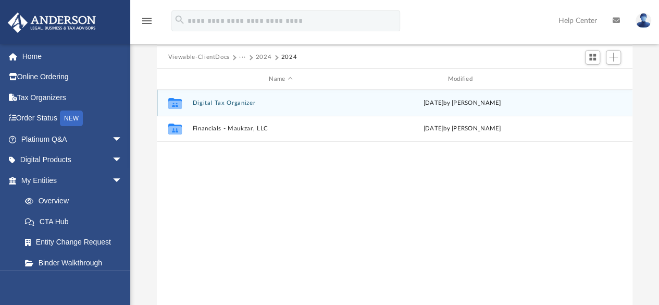
click at [206, 103] on button "Digital Tax Organizer" at bounding box center [280, 102] width 176 height 7
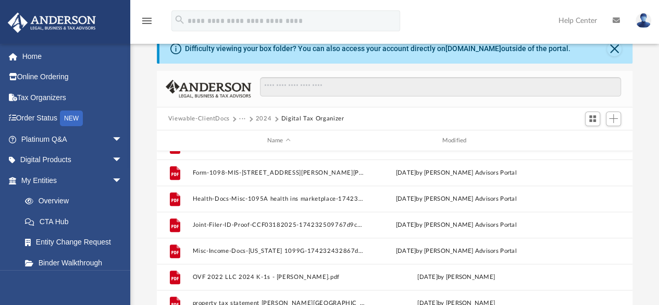
scroll to position [0, 0]
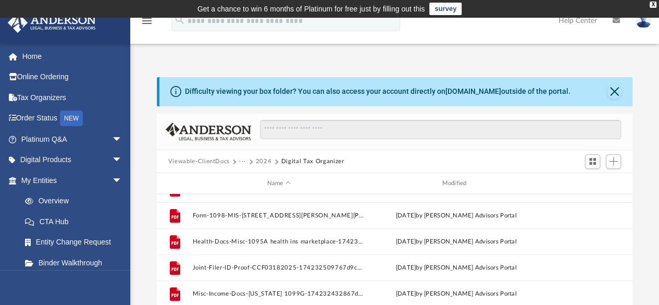
click at [262, 159] on button "2024" at bounding box center [264, 161] width 16 height 9
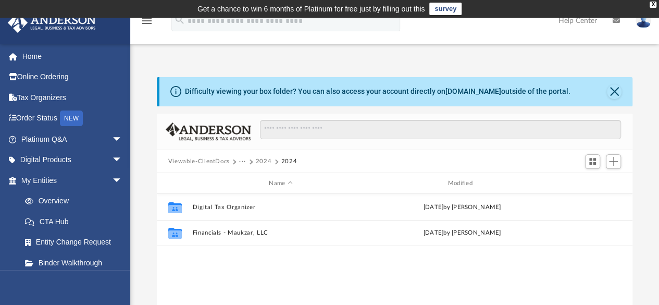
click at [264, 161] on button "2024" at bounding box center [264, 161] width 16 height 9
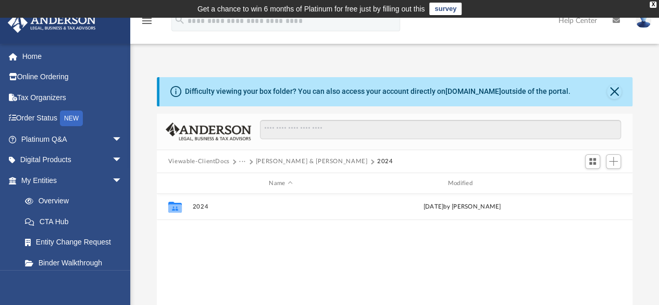
click at [272, 159] on button "Lau, Joshua & Sarah" at bounding box center [312, 161] width 112 height 9
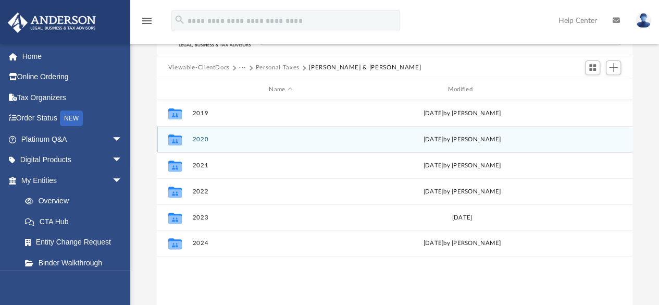
scroll to position [104, 0]
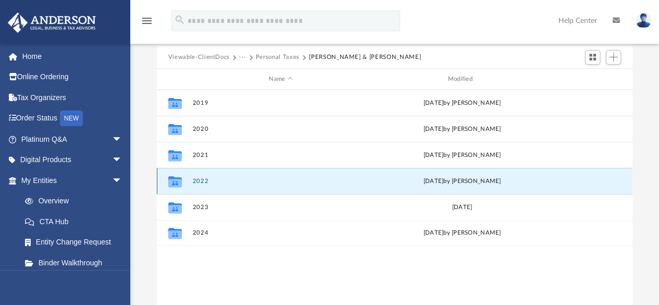
click at [207, 181] on button "2022" at bounding box center [280, 181] width 176 height 7
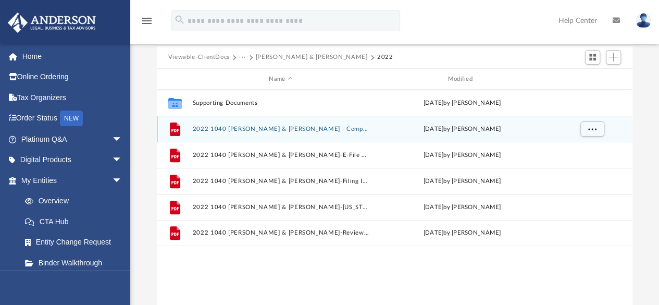
click at [308, 128] on button "2022 1040 Lau, Joshua L. & Sarah B. - Completed Copy.pdf" at bounding box center [280, 128] width 176 height 7
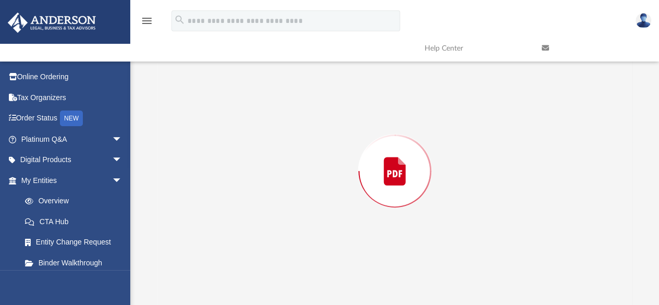
scroll to position [105, 0]
click at [308, 128] on div "Preview" at bounding box center [395, 170] width 476 height 269
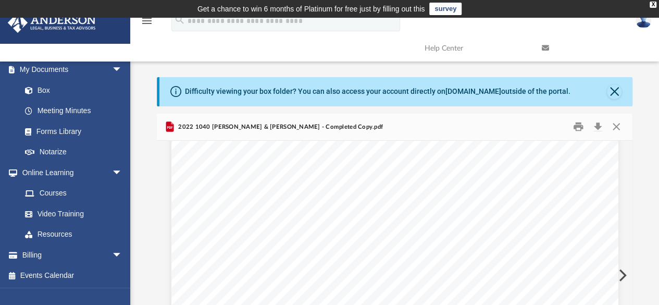
scroll to position [4477, 0]
click at [618, 128] on button "Close" at bounding box center [615, 127] width 19 height 16
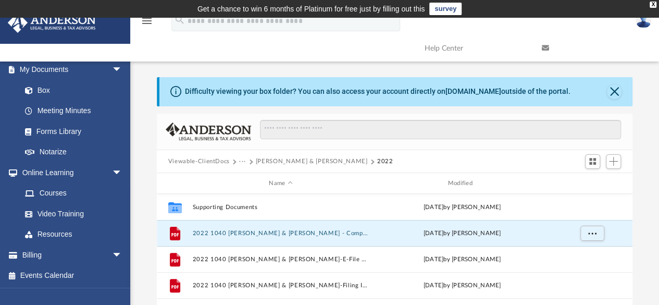
click at [288, 160] on button "Lau, Joshua & Sarah" at bounding box center [312, 161] width 112 height 9
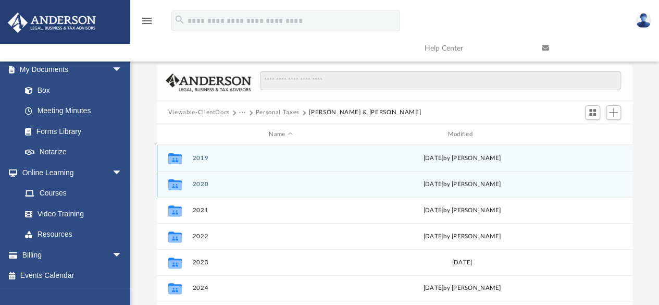
scroll to position [104, 0]
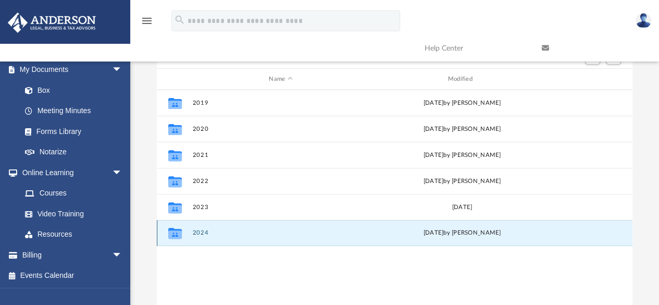
click at [197, 232] on button "2024" at bounding box center [280, 233] width 176 height 7
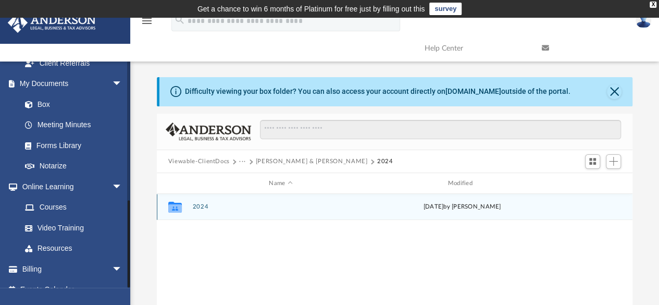
scroll to position [355, 0]
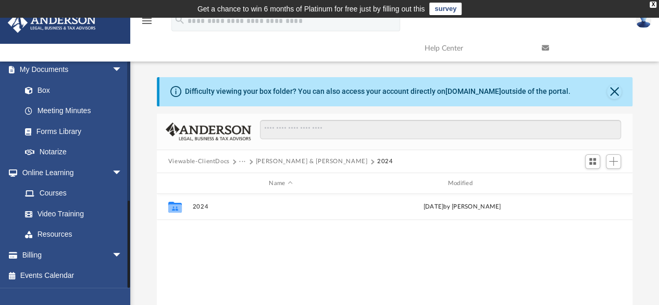
click at [112, 70] on span "arrow_drop_down" at bounding box center [122, 69] width 21 height 21
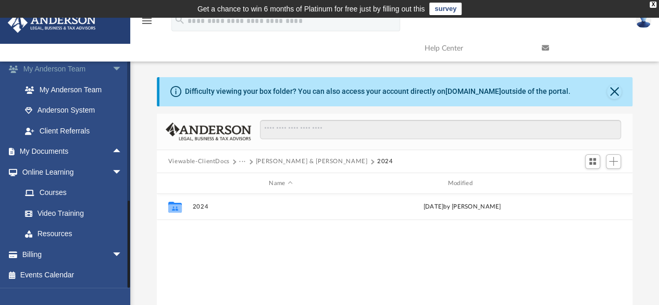
scroll to position [272, 0]
click at [112, 147] on span "arrow_drop_up" at bounding box center [122, 152] width 21 height 21
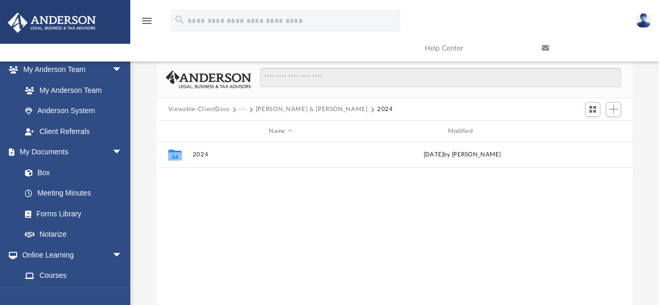
scroll to position [0, 0]
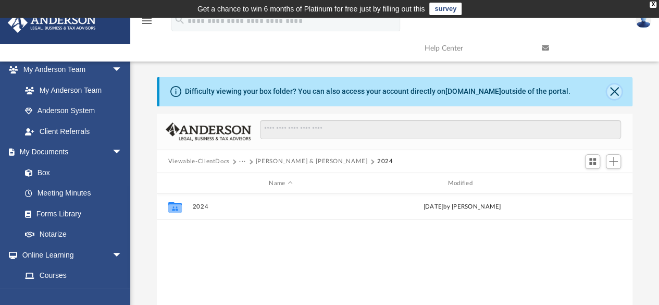
click at [609, 93] on button "Close" at bounding box center [613, 91] width 15 height 15
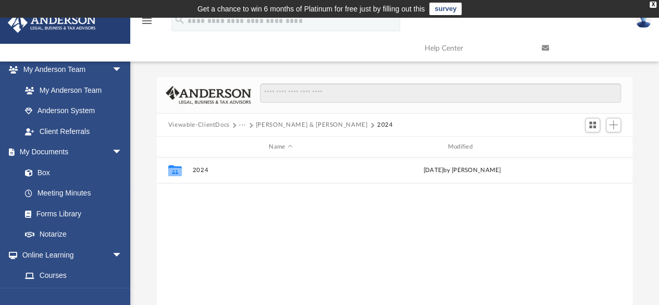
click at [277, 124] on button "Lau, Joshua & Sarah" at bounding box center [312, 124] width 112 height 9
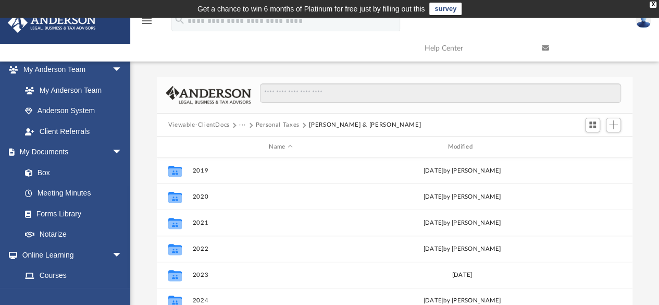
click at [142, 23] on icon "menu" at bounding box center [147, 21] width 12 height 12
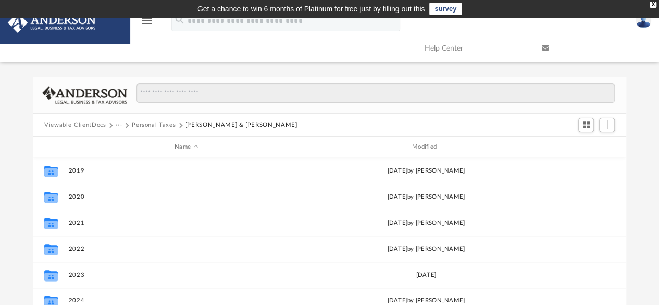
scroll to position [229, 585]
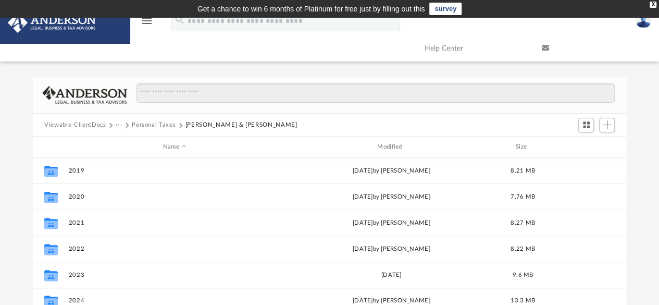
click at [142, 23] on icon "menu" at bounding box center [147, 21] width 12 height 12
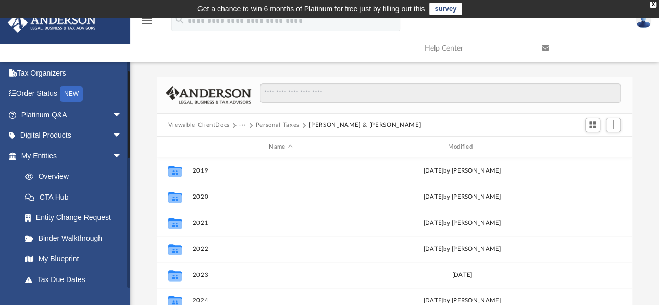
scroll to position [0, 0]
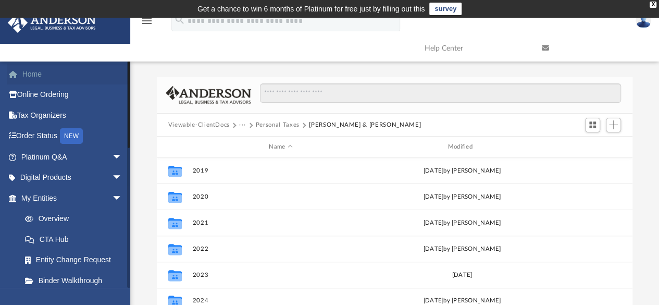
click at [57, 77] on link "Home" at bounding box center [72, 74] width 131 height 21
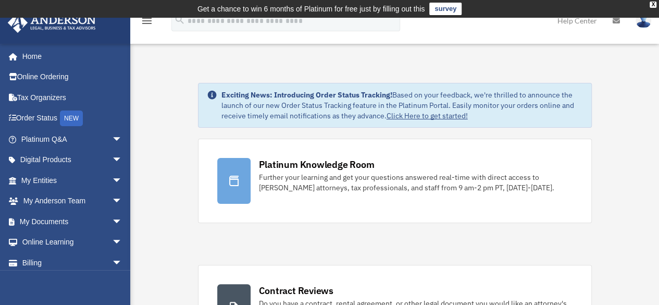
click at [637, 24] on img at bounding box center [643, 20] width 16 height 15
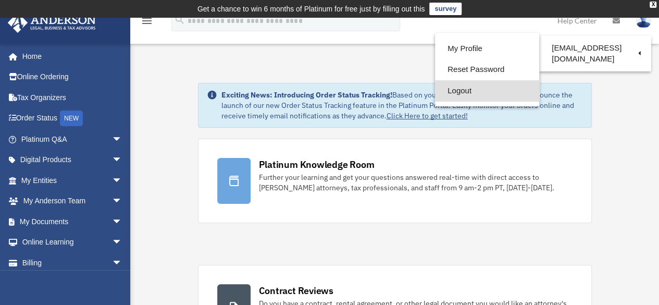
click at [464, 95] on link "Logout" at bounding box center [487, 90] width 104 height 21
